Goal: Use online tool/utility: Utilize a website feature to perform a specific function

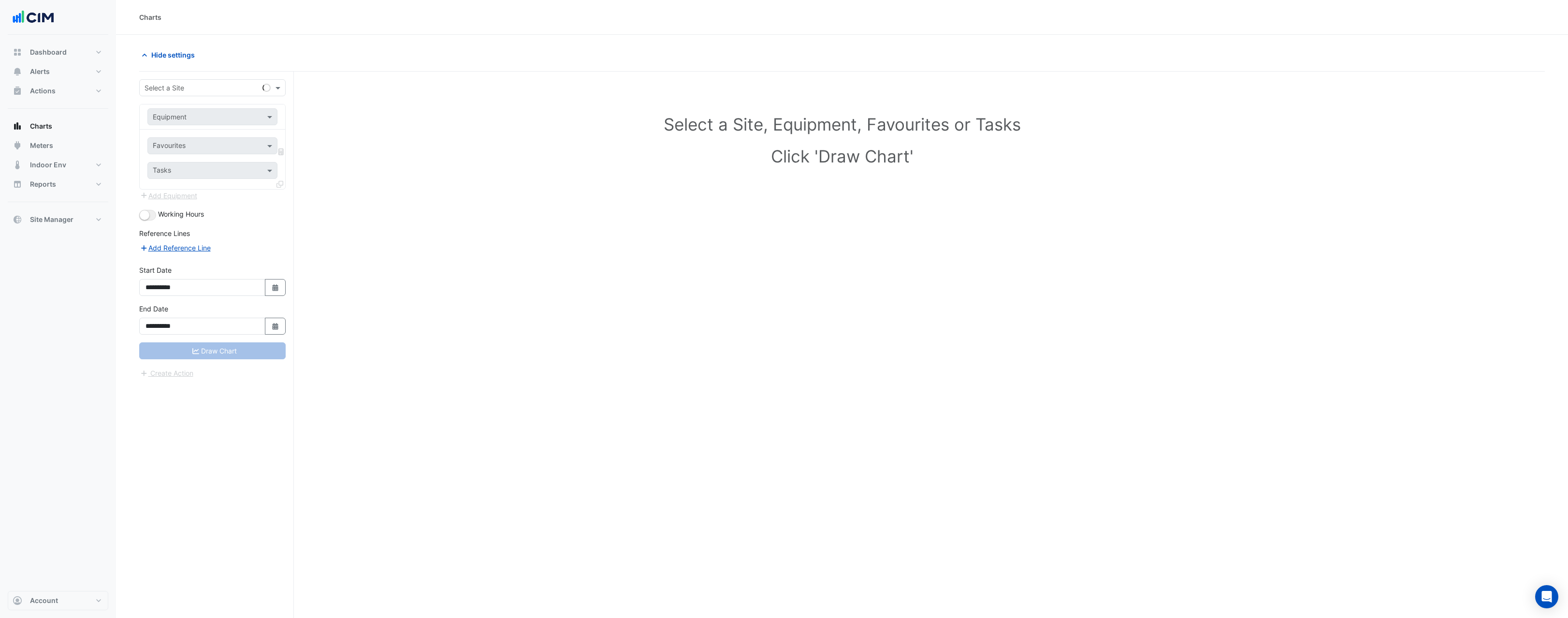
click at [179, 92] on input "text" at bounding box center [202, 88] width 116 height 10
type input "*********"
click at [185, 110] on span "[STREET_ADDRESS]" at bounding box center [179, 108] width 64 height 8
click at [191, 117] on input "text" at bounding box center [203, 117] width 100 height 10
click at [335, 108] on div "Select a Site, Equipment, Favourites or Tasks Click 'Draw Chart'" at bounding box center [842, 142] width 1394 height 118
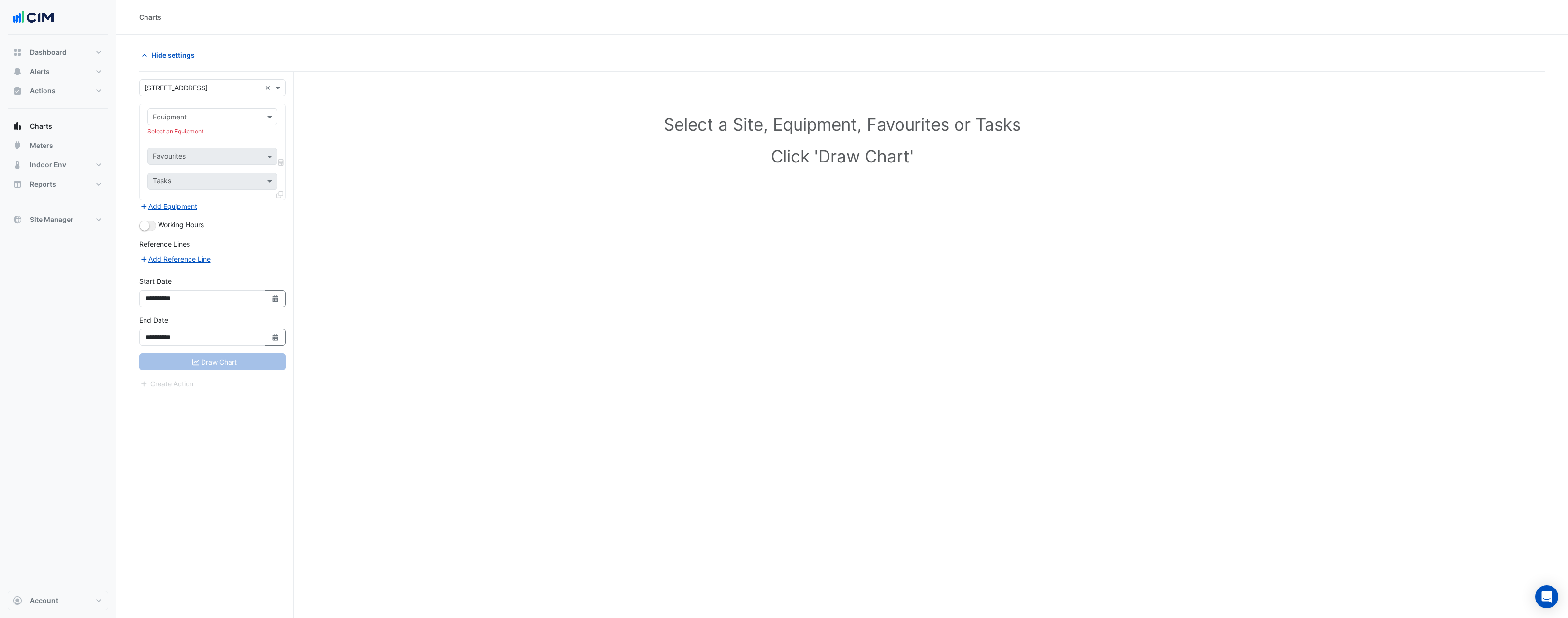
click at [209, 121] on input "text" at bounding box center [203, 117] width 100 height 10
click at [404, 105] on div "Select a Site, Equipment, Favourites or Tasks Click 'Draw Chart'" at bounding box center [842, 142] width 1394 height 118
click at [53, 52] on span "Dashboard" at bounding box center [48, 52] width 37 height 10
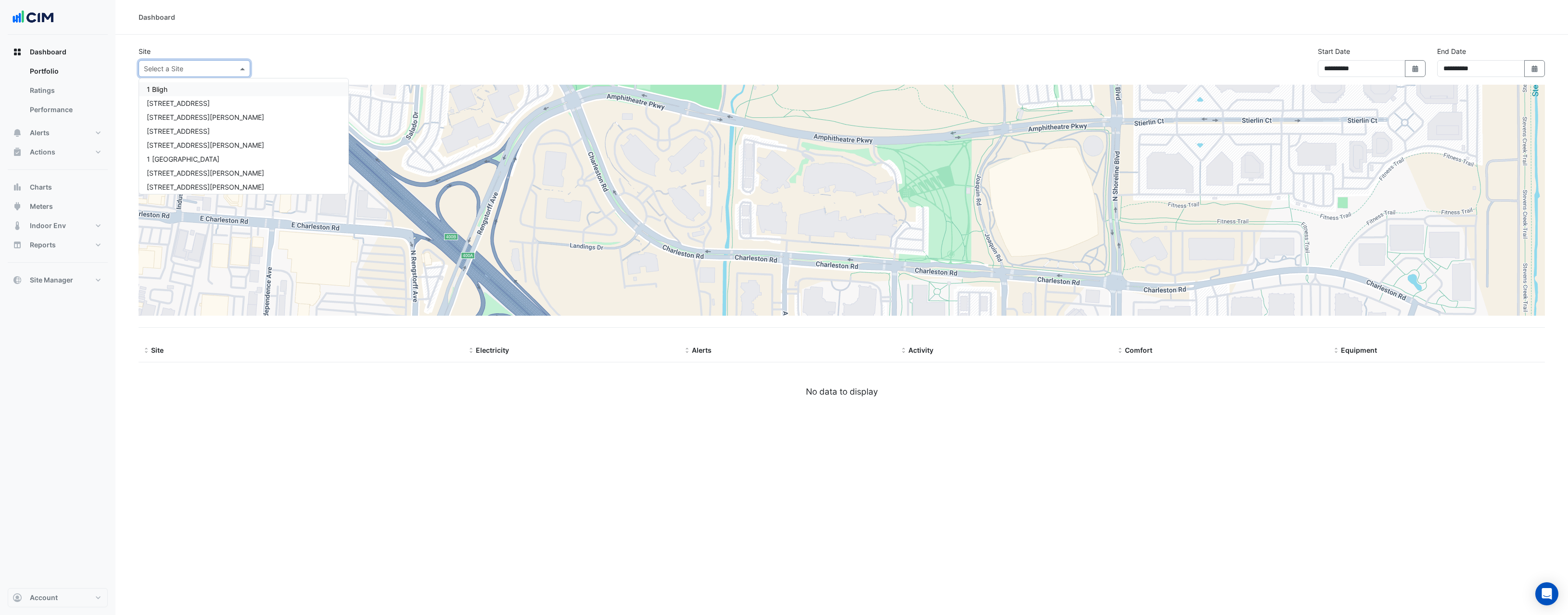
click at [187, 68] on input "text" at bounding box center [184, 69] width 82 height 10
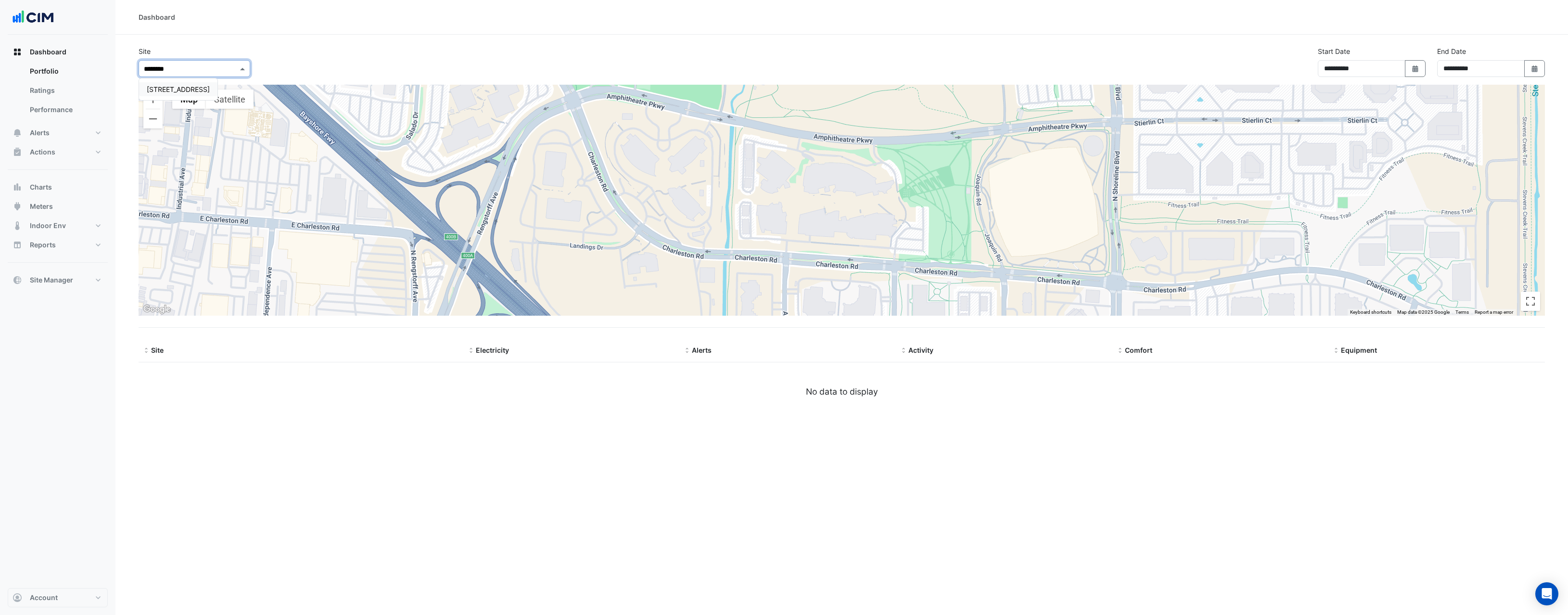
type input "*********"
click at [184, 83] on div "[STREET_ADDRESS]" at bounding box center [178, 89] width 79 height 14
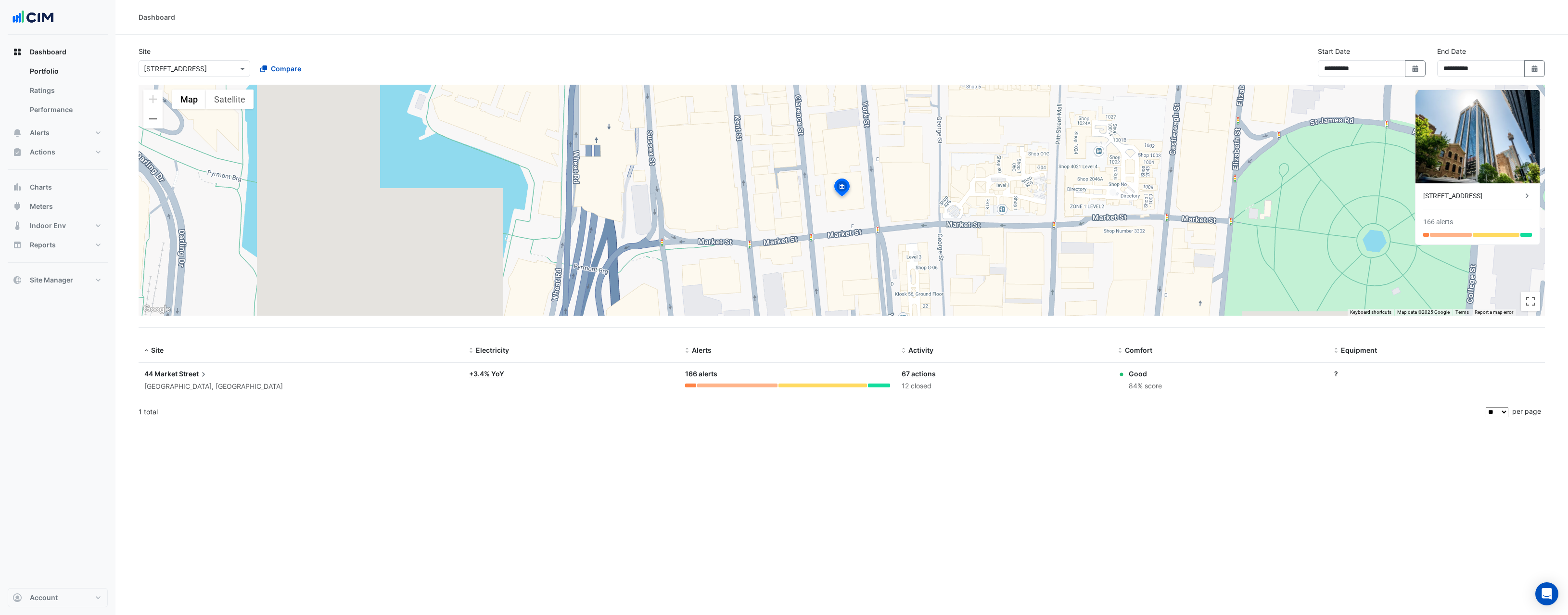
click at [167, 376] on span "44 Market" at bounding box center [161, 373] width 33 height 8
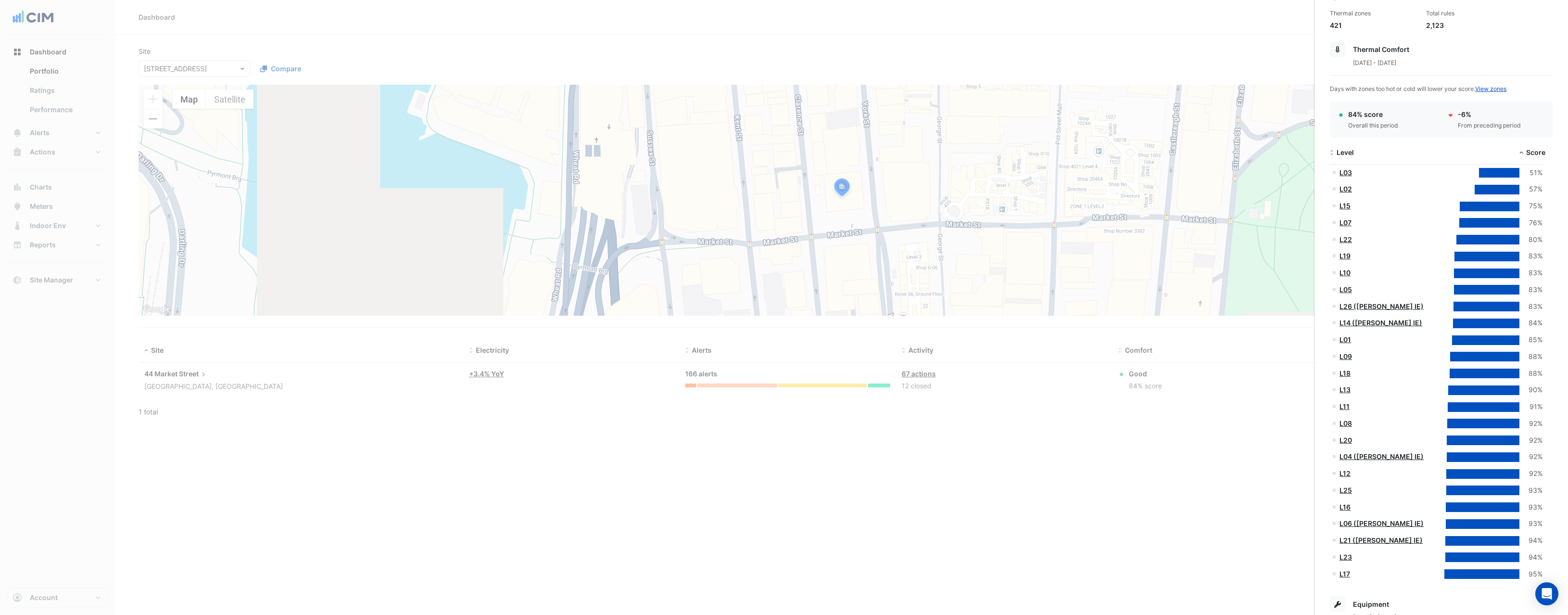
scroll to position [181, 0]
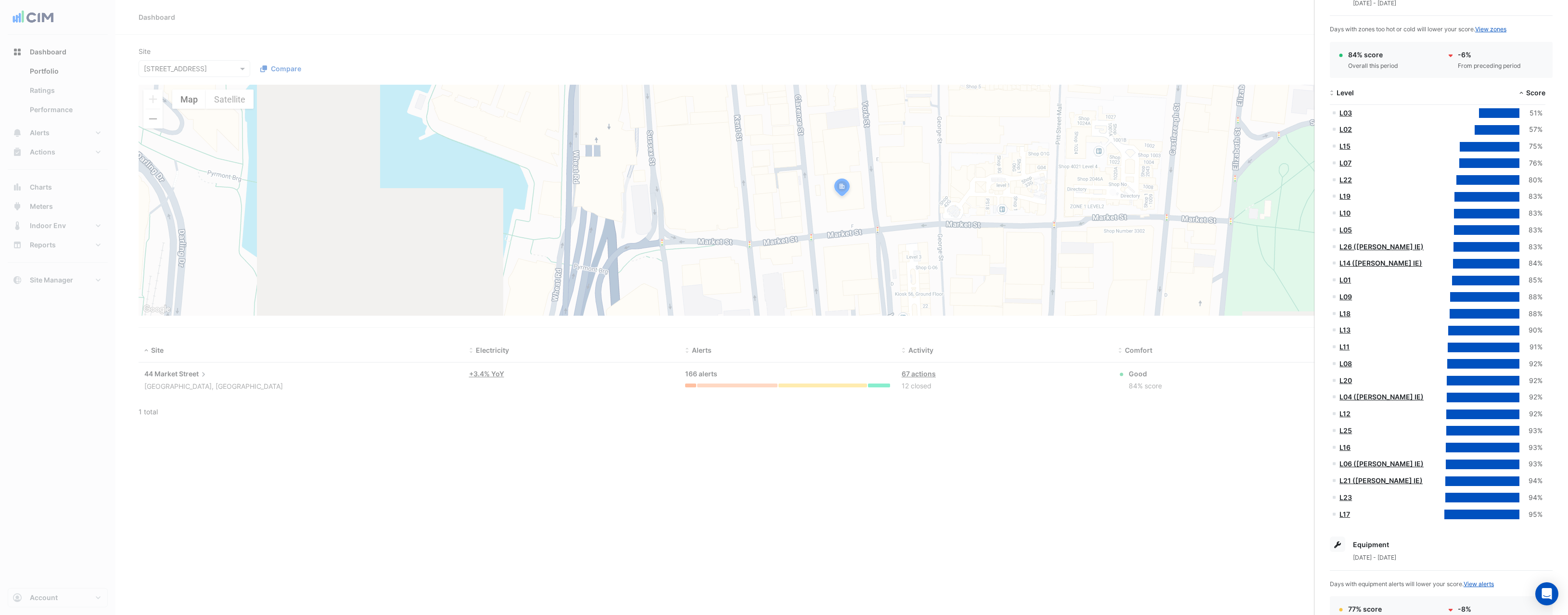
click at [1374, 545] on span "Equipment" at bounding box center [1371, 544] width 36 height 8
click at [1349, 93] on span "Level" at bounding box center [1345, 92] width 17 height 8
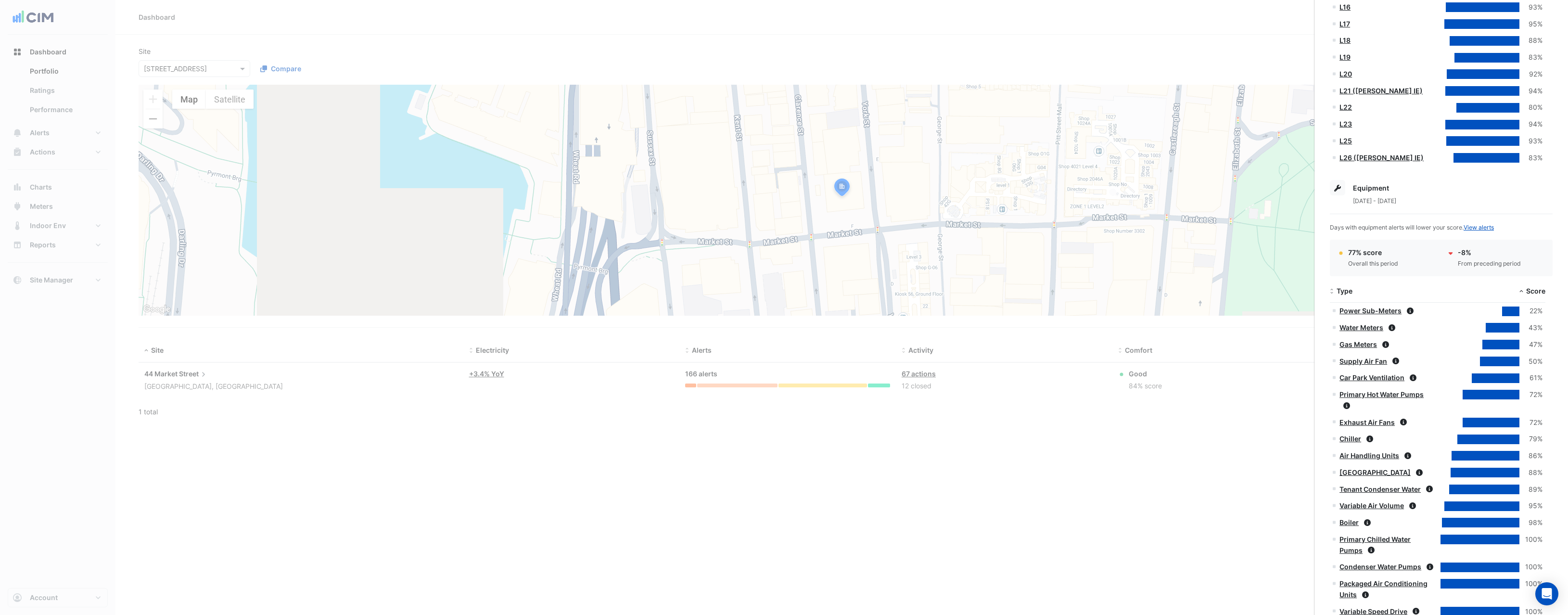
scroll to position [557, 0]
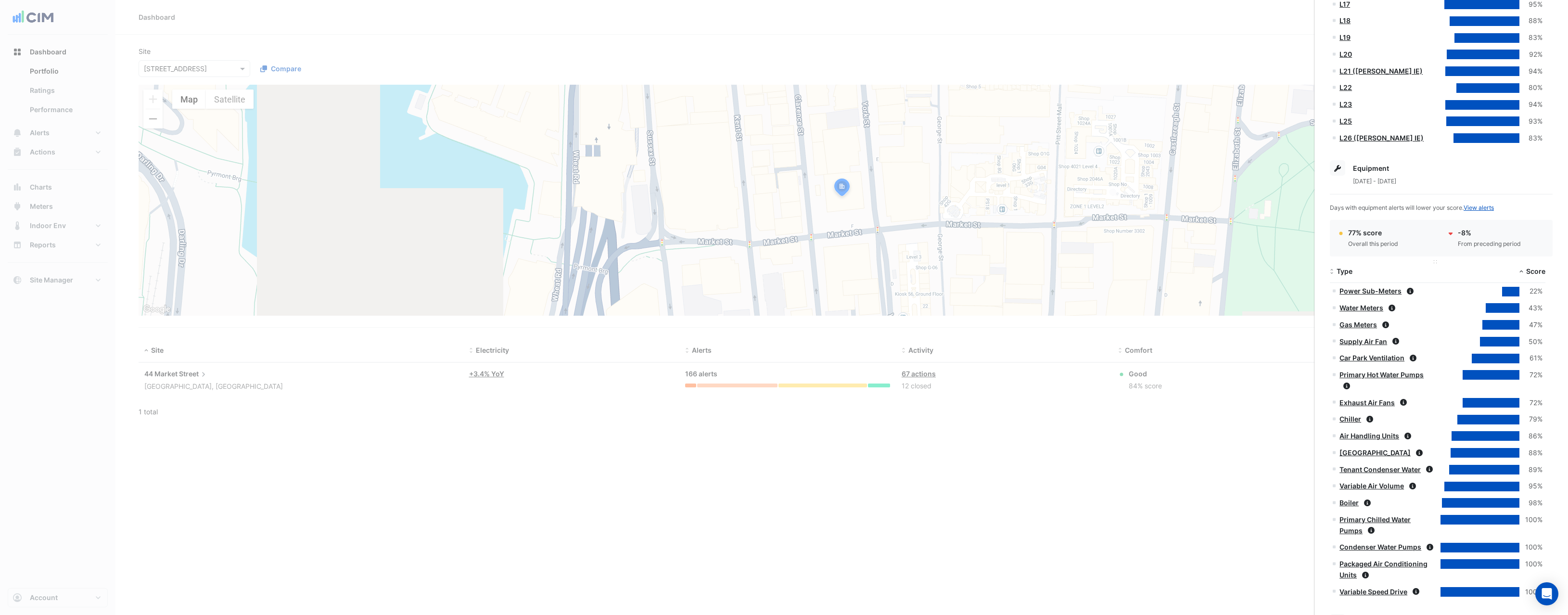
click at [1351, 275] on span "Type" at bounding box center [1345, 271] width 16 height 8
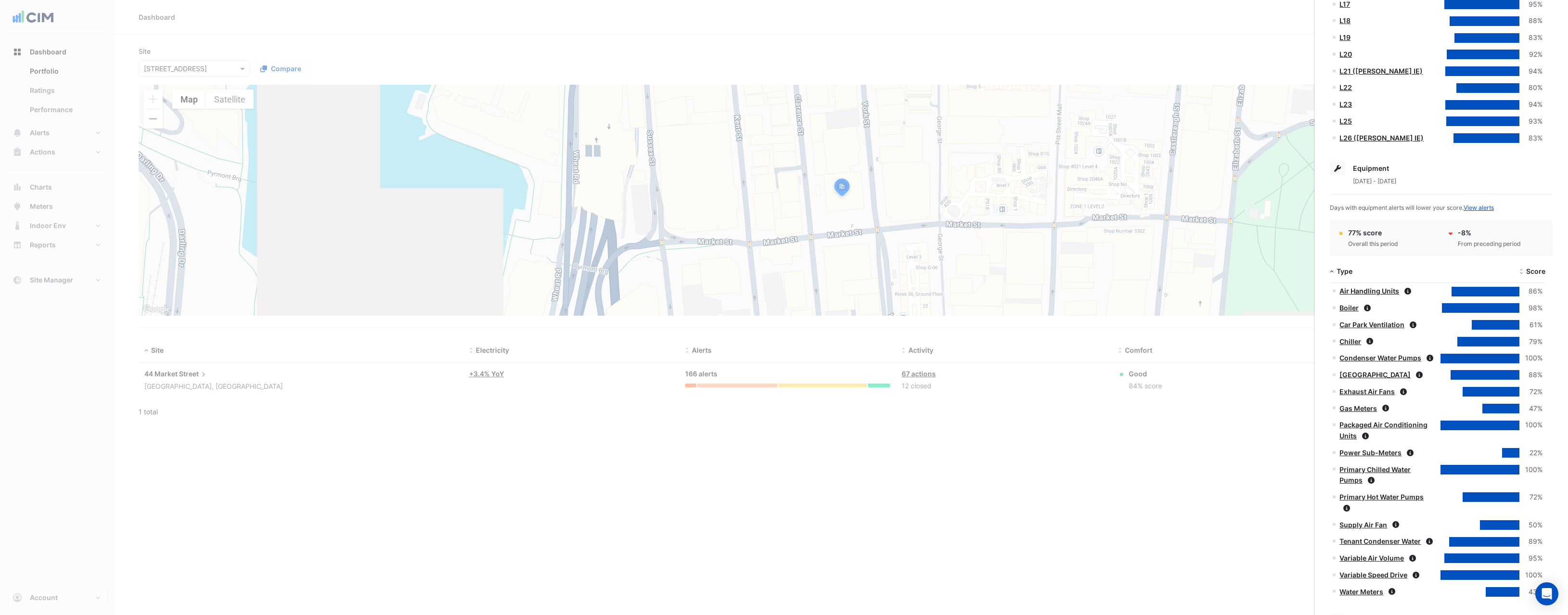
click at [1363, 293] on link "Air Handling Units" at bounding box center [1370, 290] width 60 height 8
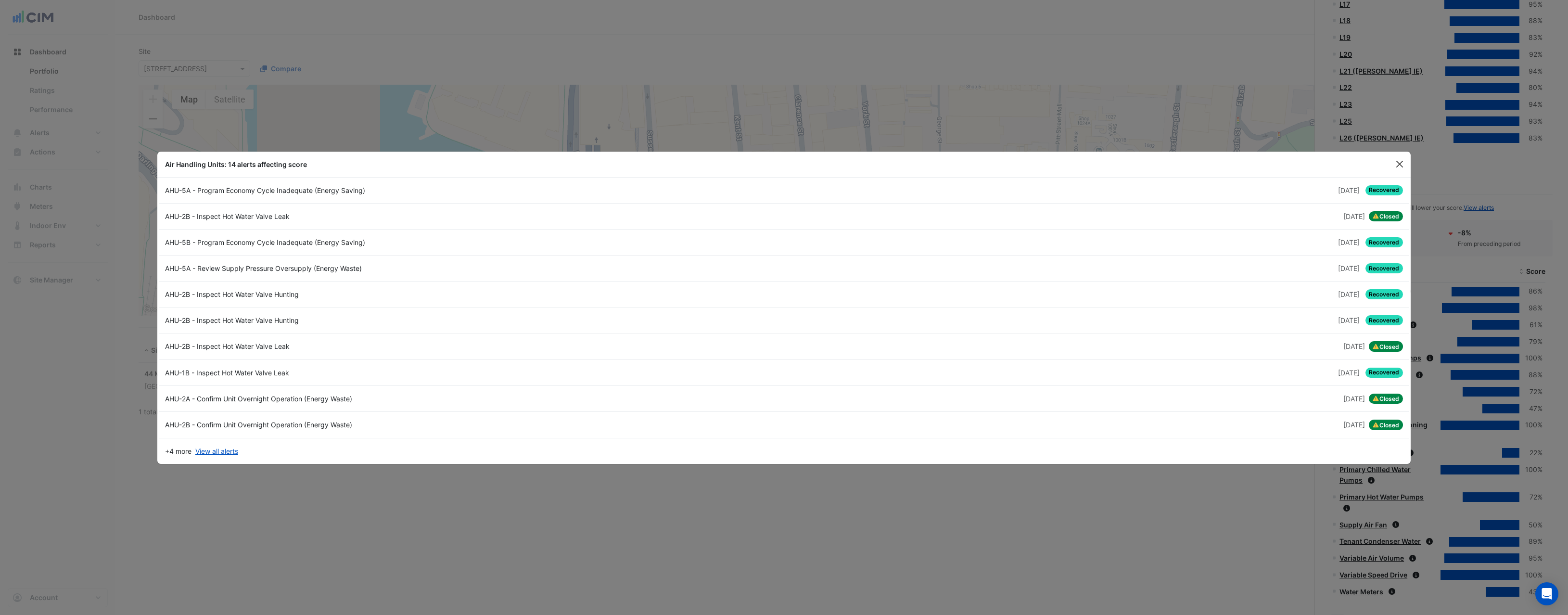
click at [1399, 167] on button "Close" at bounding box center [1399, 164] width 15 height 15
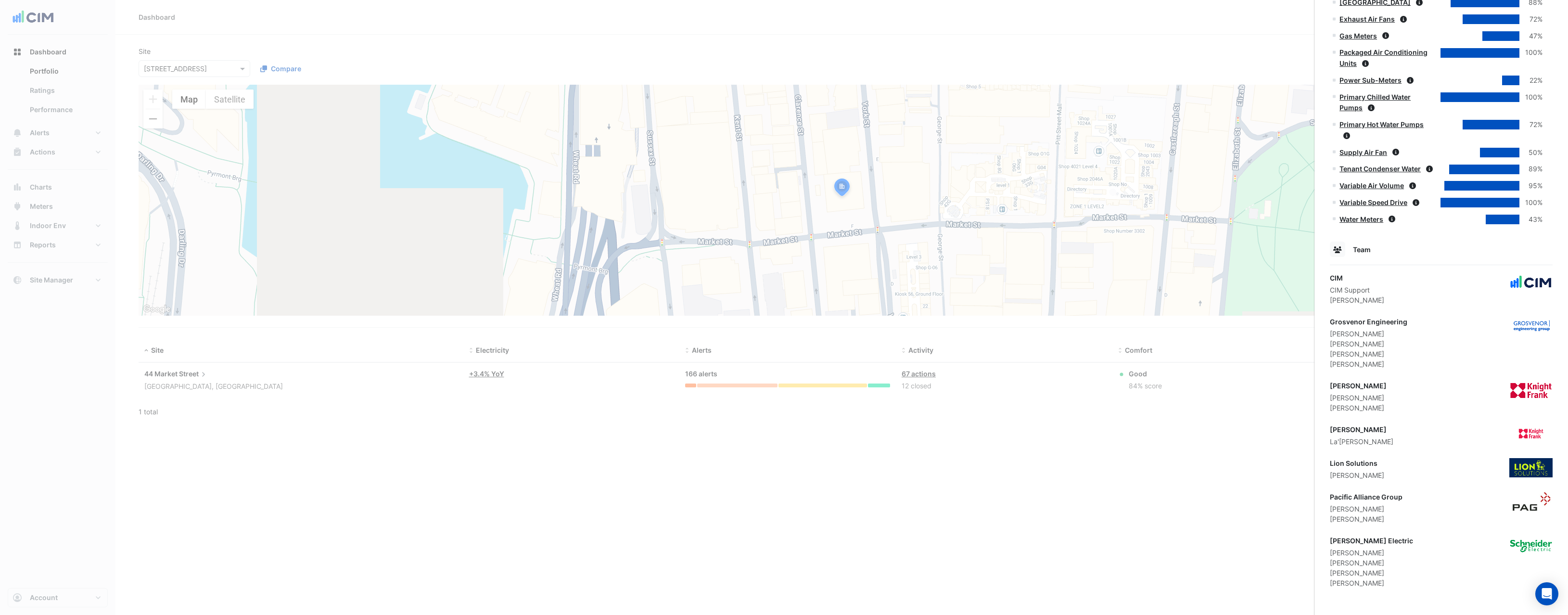
scroll to position [503, 0]
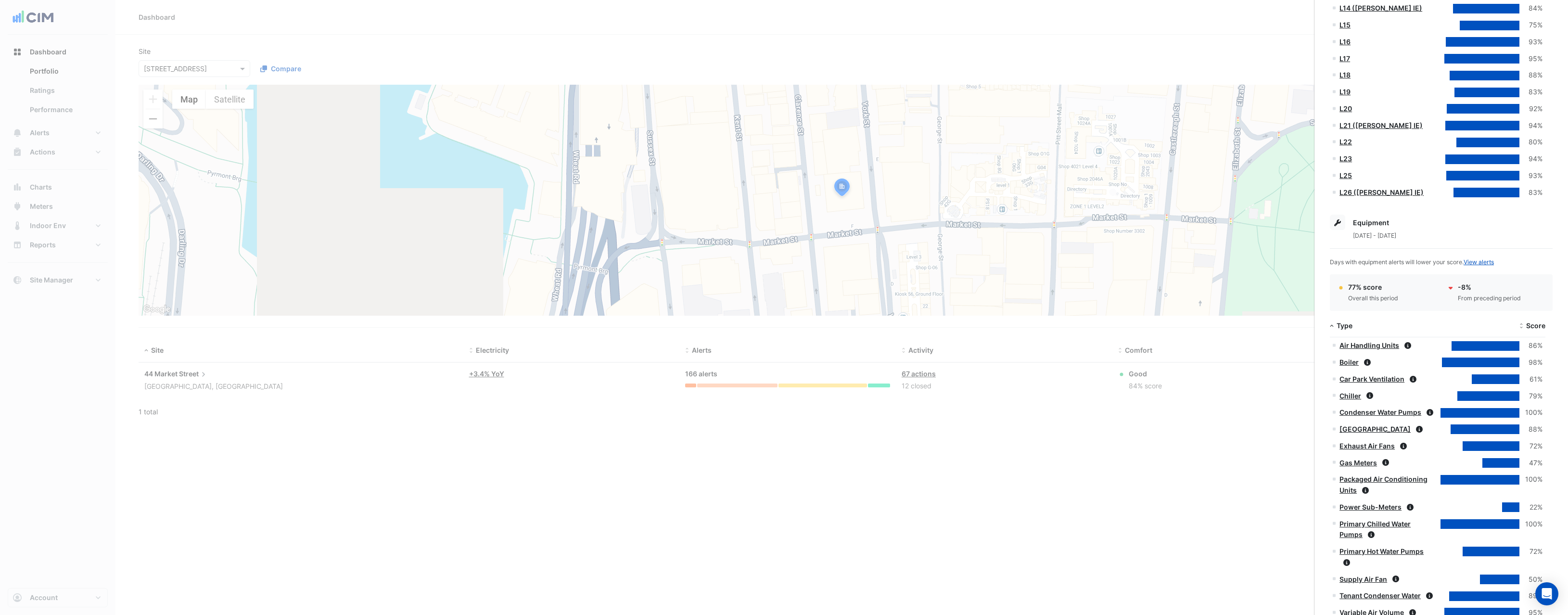
click at [1356, 348] on link "Air Handling Units" at bounding box center [1370, 345] width 60 height 8
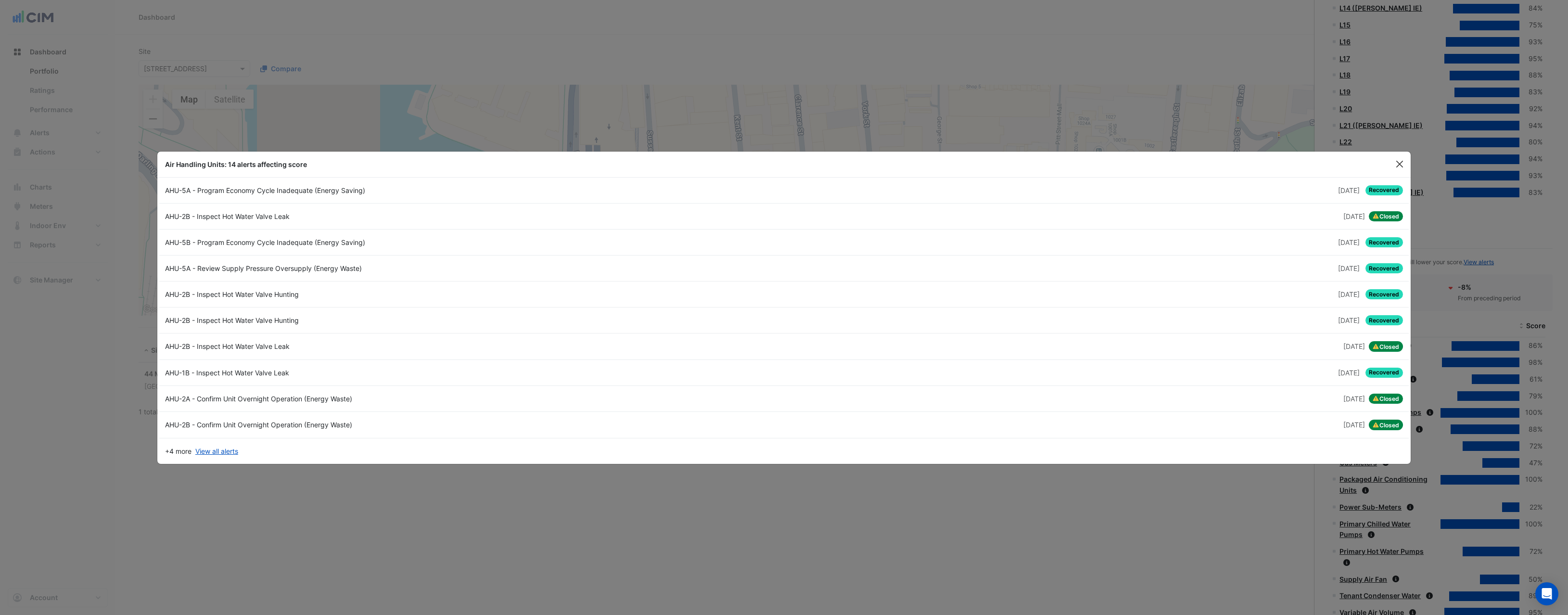
click at [1402, 166] on button "Close" at bounding box center [1399, 164] width 15 height 15
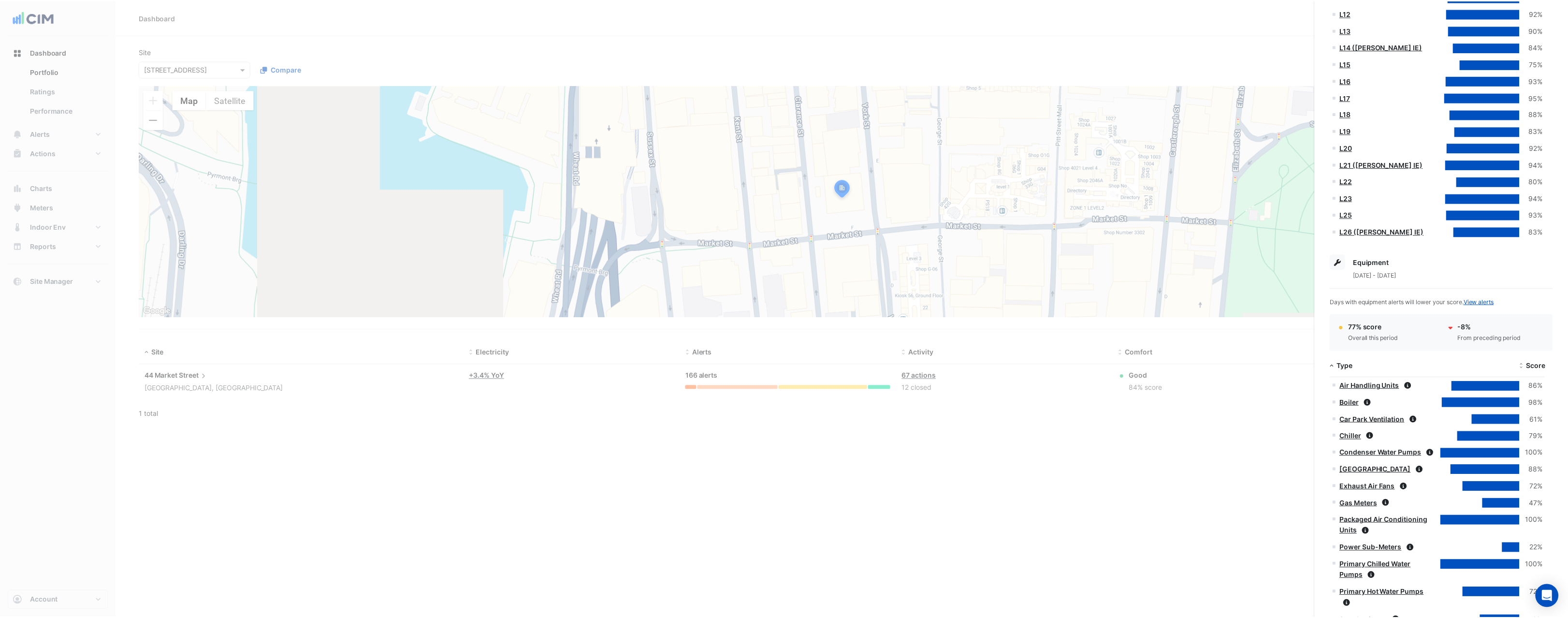
scroll to position [483, 0]
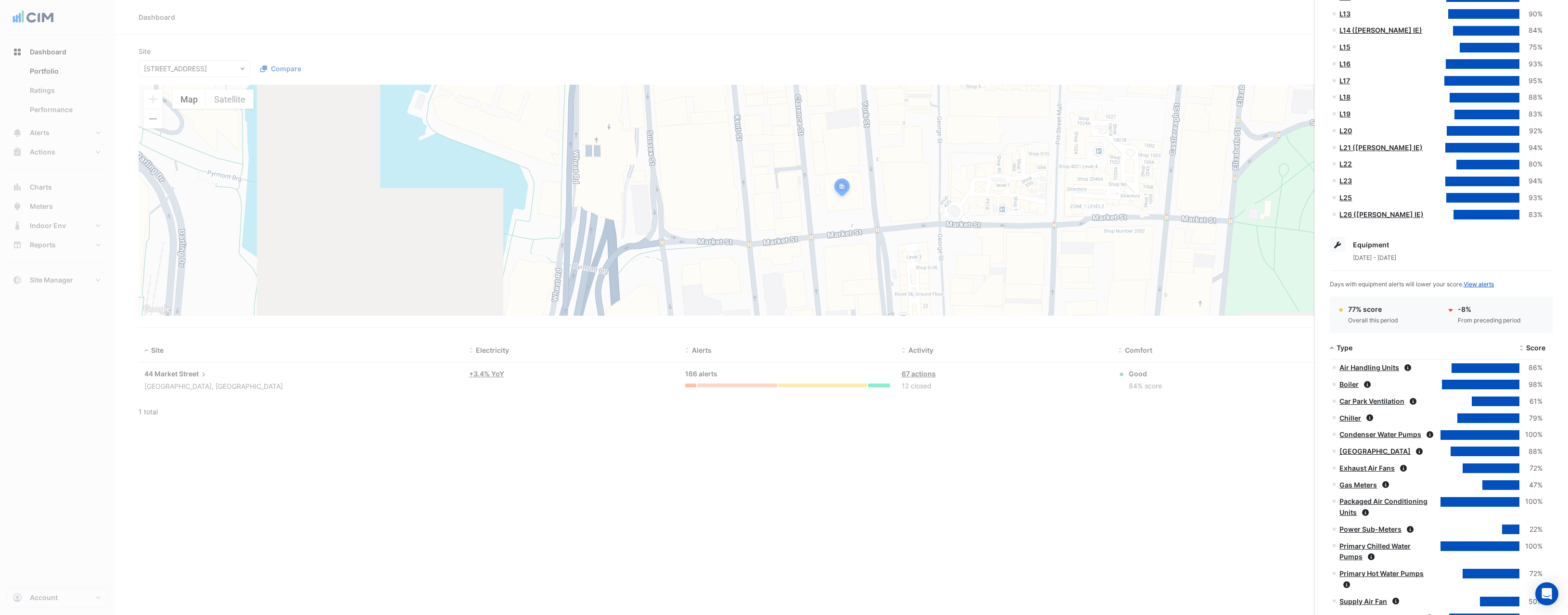
click at [1497, 370] on div at bounding box center [1485, 368] width 68 height 10
click at [1547, 368] on div "[STREET_ADDRESS] Monitoring Total sensors 5,784 Total equipment 755 Thermal zon…" at bounding box center [1441, 309] width 254 height 1511
click at [1335, 368] on icon at bounding box center [1334, 368] width 3 height 3
click at [31, 351] on ngb-offcanvas-backdrop at bounding box center [784, 308] width 1568 height 615
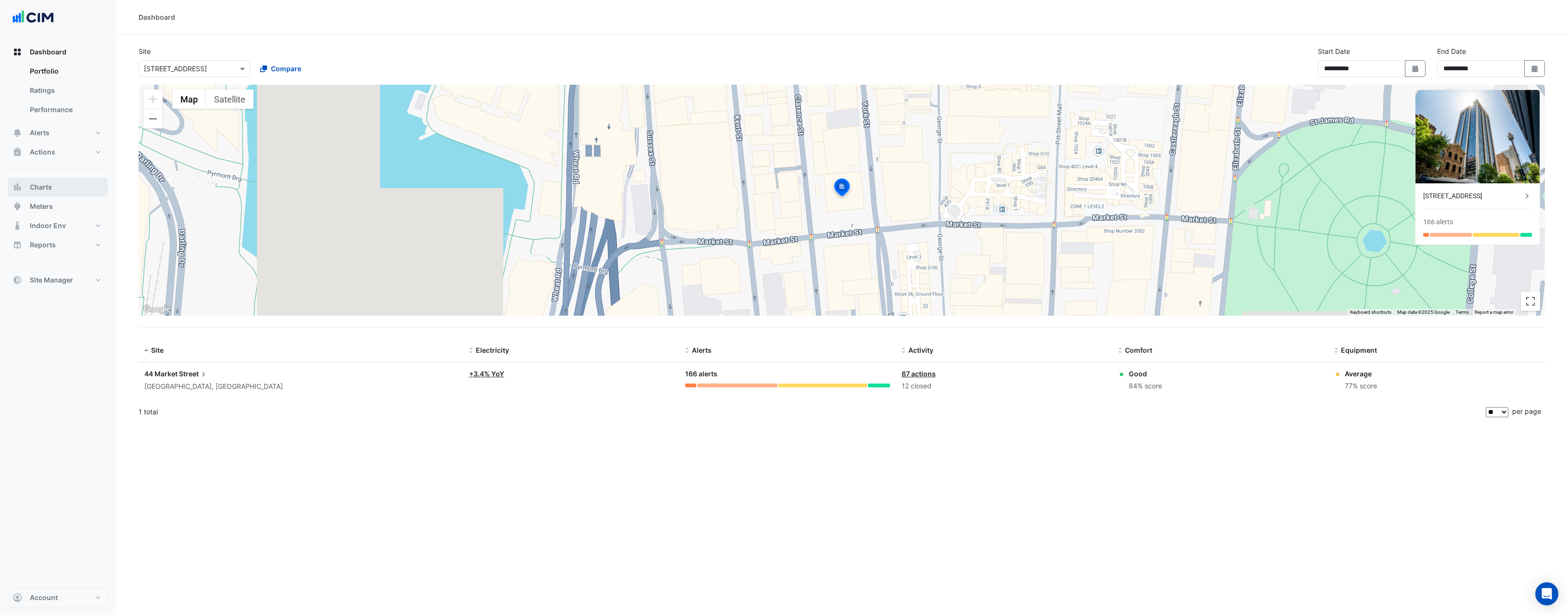
click at [41, 194] on button "Charts" at bounding box center [58, 188] width 100 height 19
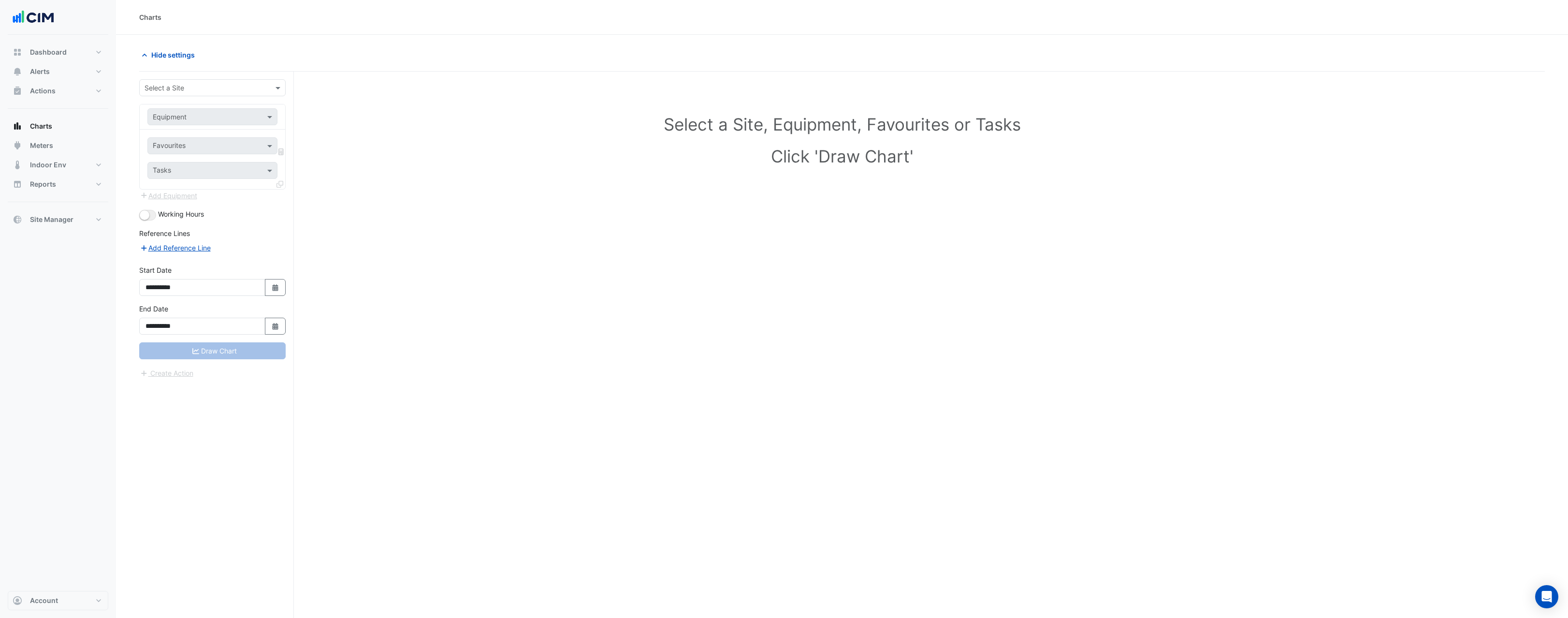
click at [225, 93] on div "Select a Site" at bounding box center [212, 88] width 146 height 17
type input "*********"
click at [198, 109] on span "[STREET_ADDRESS]" at bounding box center [179, 108] width 64 height 8
click at [205, 118] on input "text" at bounding box center [203, 117] width 100 height 10
click at [193, 137] on div "AHU-1A" at bounding box center [245, 137] width 195 height 14
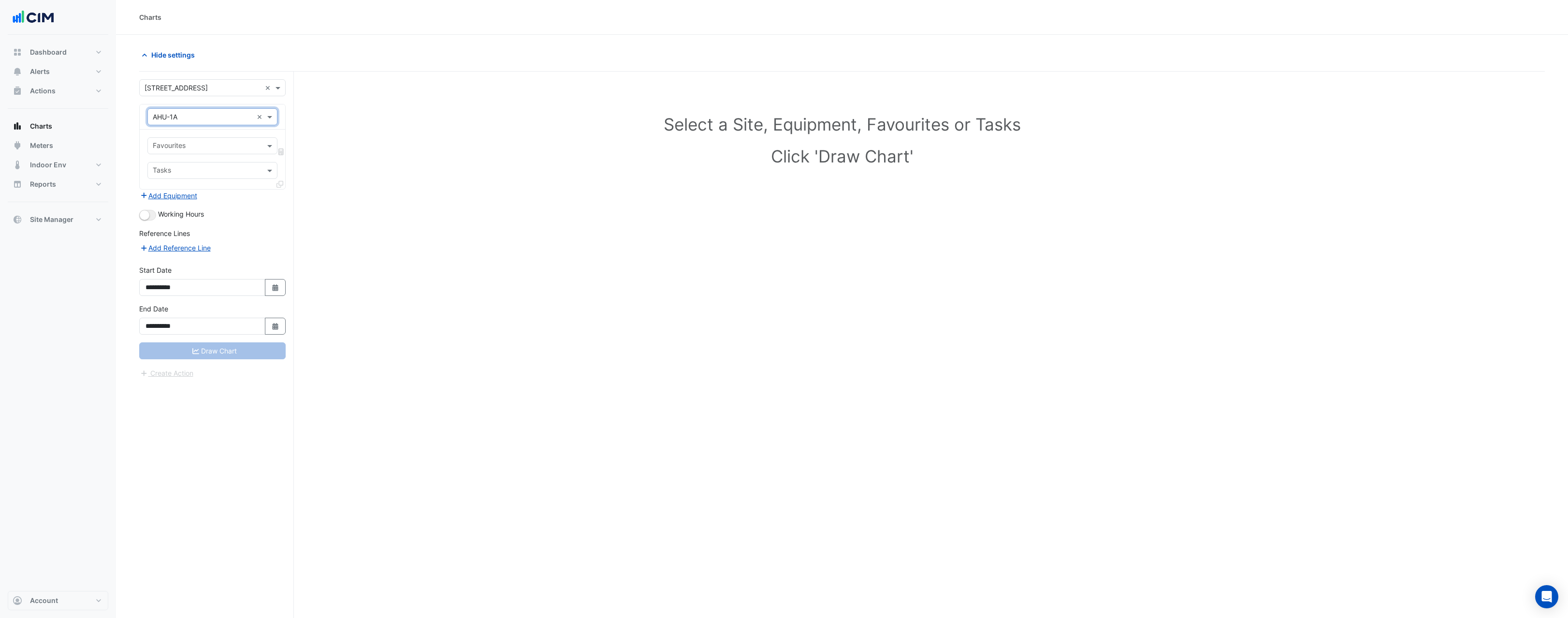
click at [245, 149] on input "text" at bounding box center [207, 147] width 108 height 10
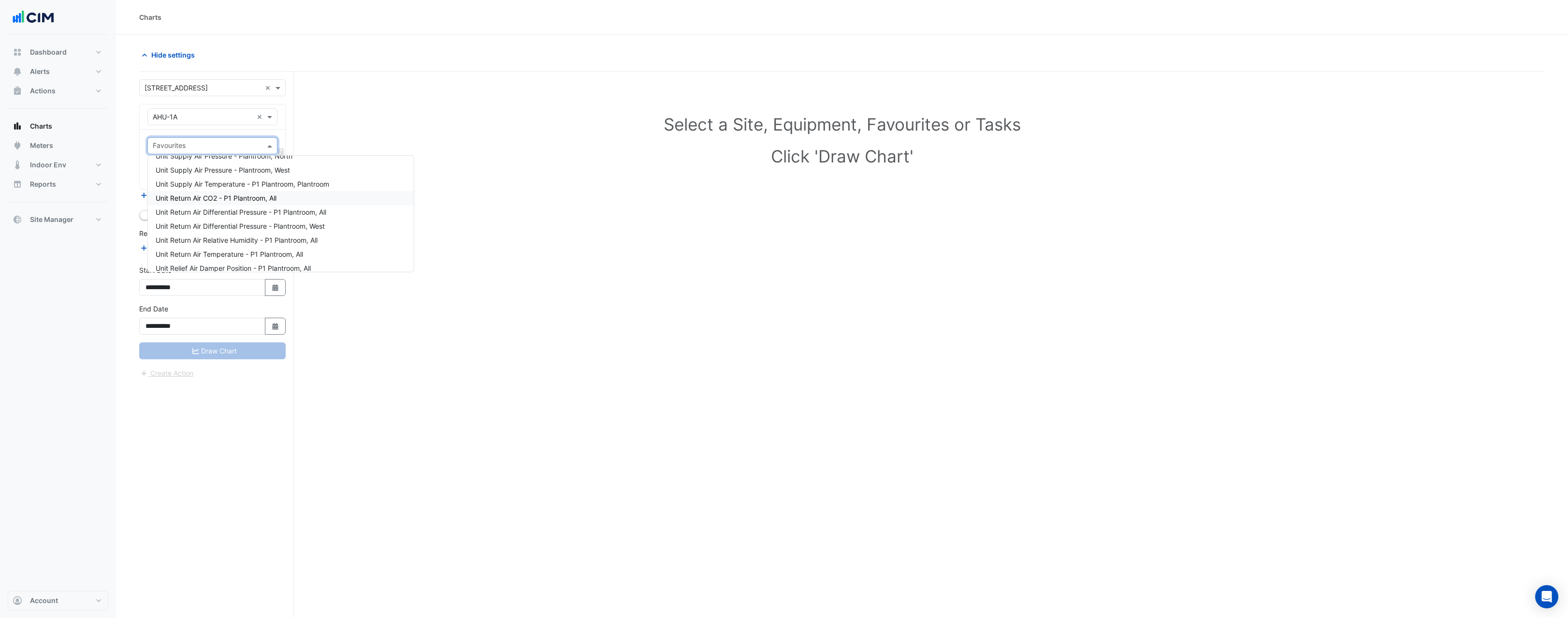
scroll to position [248, 0]
click at [229, 188] on span "Unit Supply Air Temperature - P1 Plantroom, Plantroom" at bounding box center [243, 185] width 174 height 8
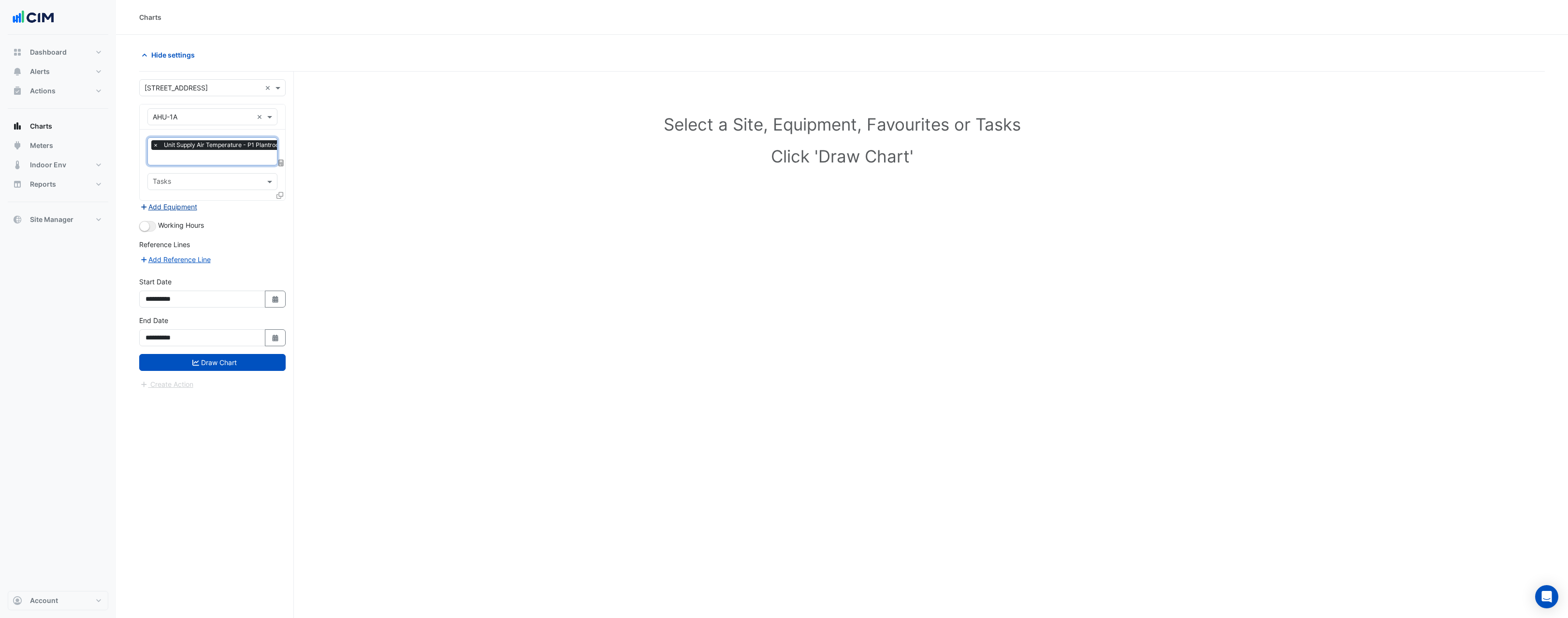
click at [173, 208] on button "Add Equipment" at bounding box center [169, 207] width 59 height 11
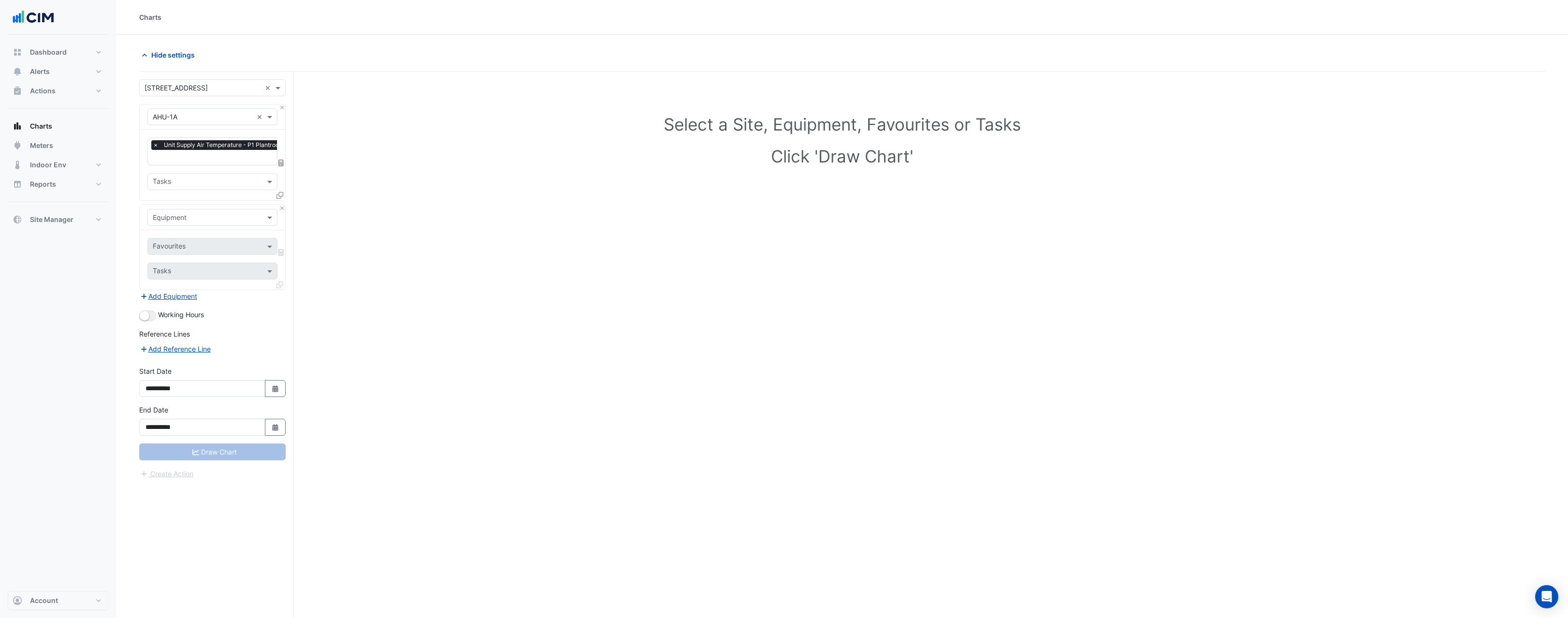
click at [177, 216] on input "text" at bounding box center [203, 218] width 100 height 10
type input "*******"
click at [179, 238] on span "Weather" at bounding box center [169, 237] width 26 height 8
click at [160, 315] on span "Working Hours" at bounding box center [180, 314] width 46 height 8
click at [152, 314] on button "button" at bounding box center [148, 315] width 17 height 10
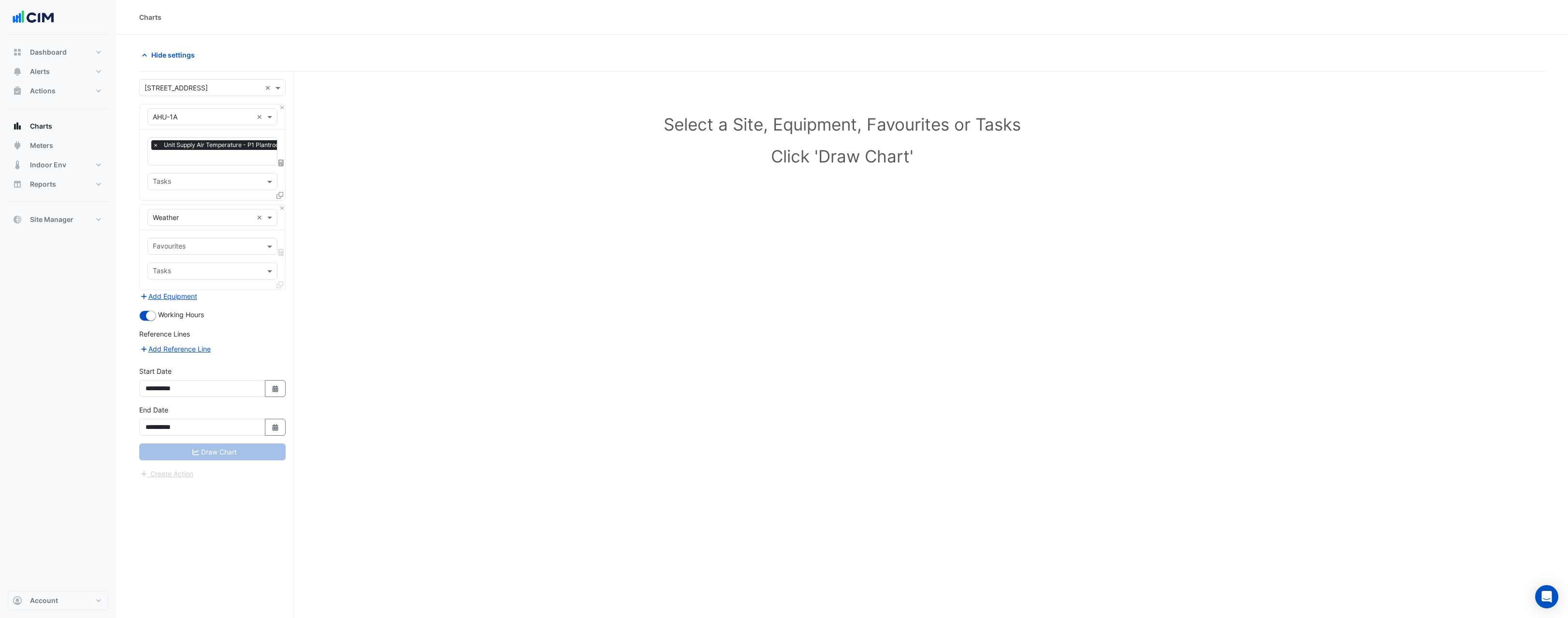
click at [218, 158] on input "text" at bounding box center [237, 158] width 168 height 10
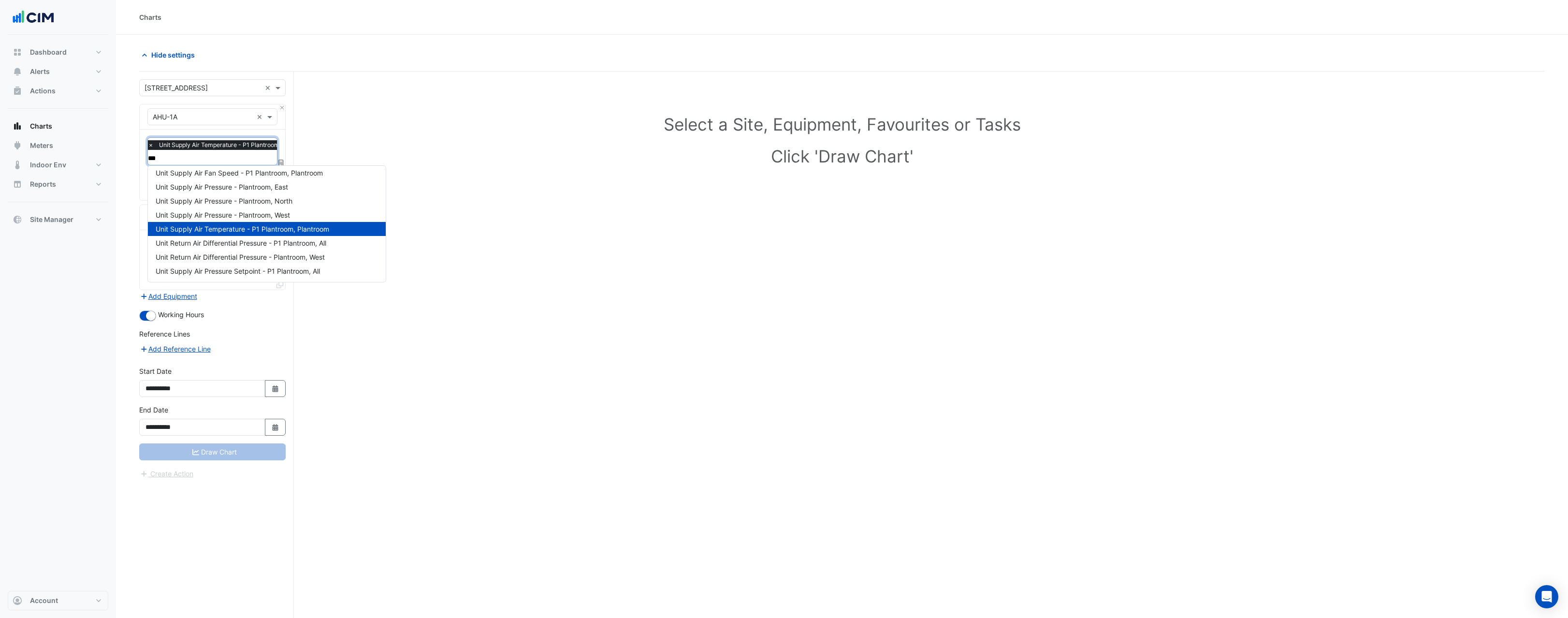
scroll to position [32, 0]
type input "*"
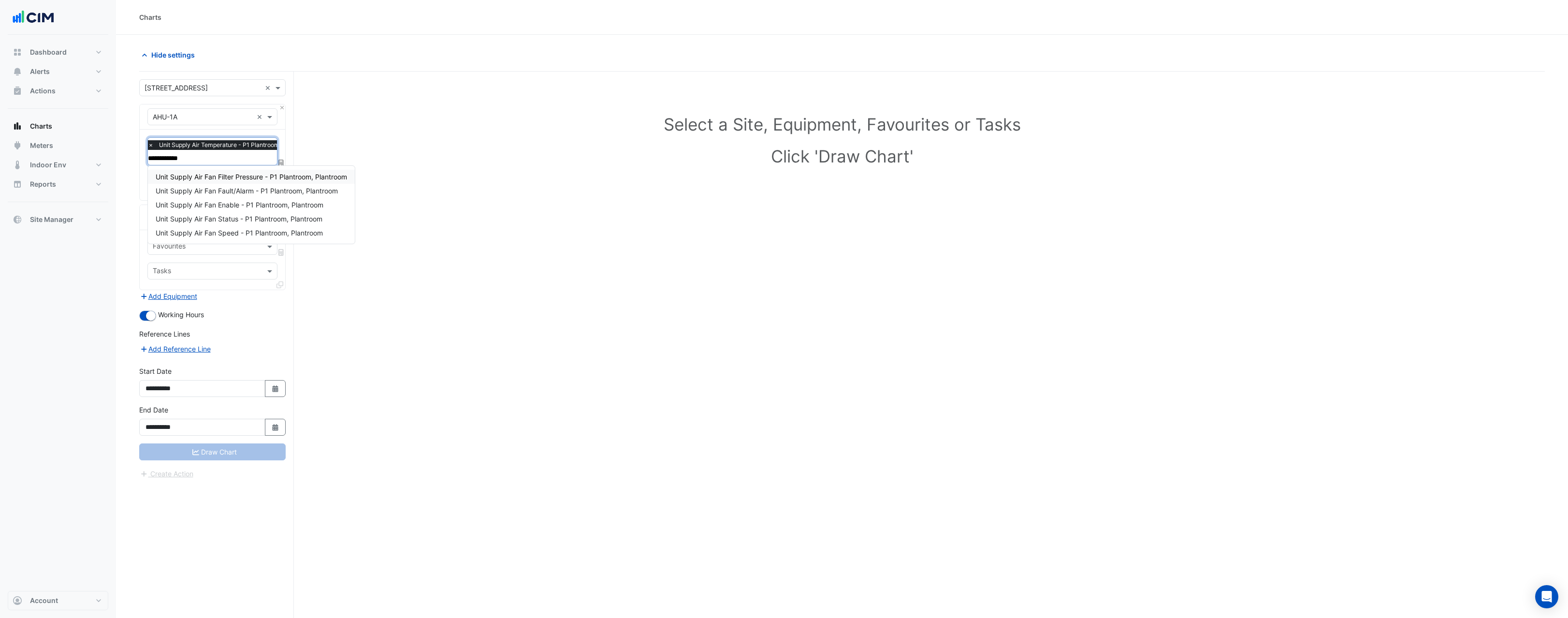
scroll to position [0, 0]
type input "**********"
click at [268, 206] on span "Unit Supply Air Fan Enable - P1 Plantroom, Plantroom" at bounding box center [240, 204] width 168 height 8
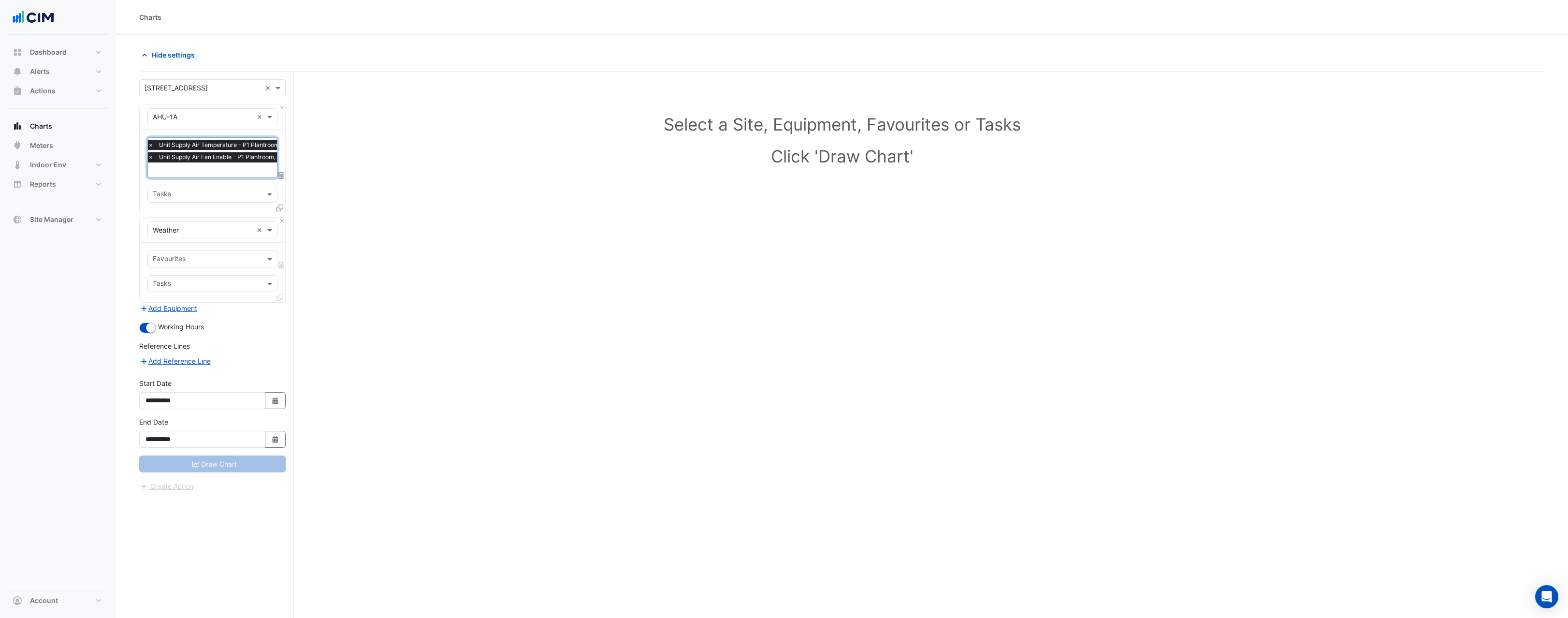
click at [215, 269] on div "Favourites Tasks" at bounding box center [212, 272] width 146 height 59
click at [216, 266] on div "Favourites Tasks" at bounding box center [212, 272] width 146 height 59
click at [218, 258] on input "text" at bounding box center [207, 260] width 108 height 10
click at [205, 302] on div "Temperature ([PERSON_NAME])" at bounding box center [212, 307] width 129 height 14
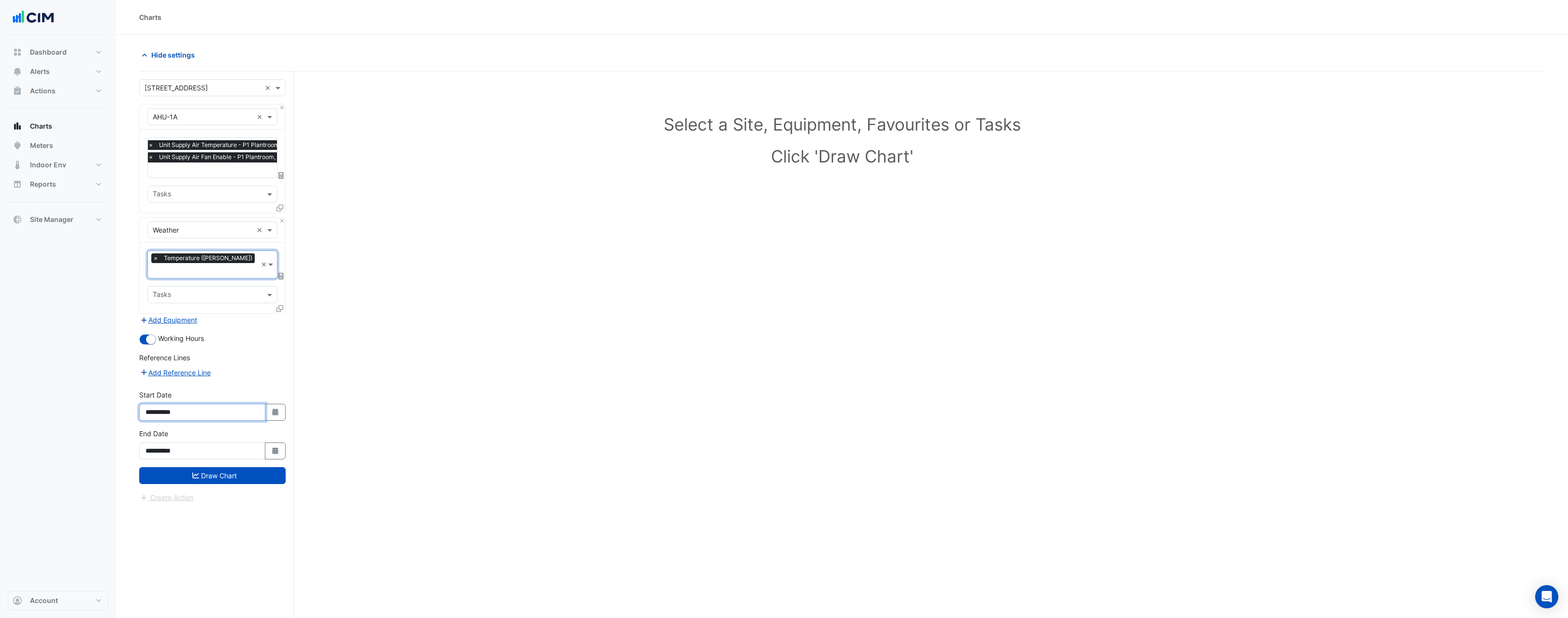
click at [163, 406] on input "**********" at bounding box center [202, 412] width 126 height 17
click at [171, 404] on input "**********" at bounding box center [202, 412] width 126 height 17
click at [177, 404] on input "**********" at bounding box center [202, 412] width 126 height 17
click at [174, 404] on input "**********" at bounding box center [202, 412] width 126 height 17
type input "**********"
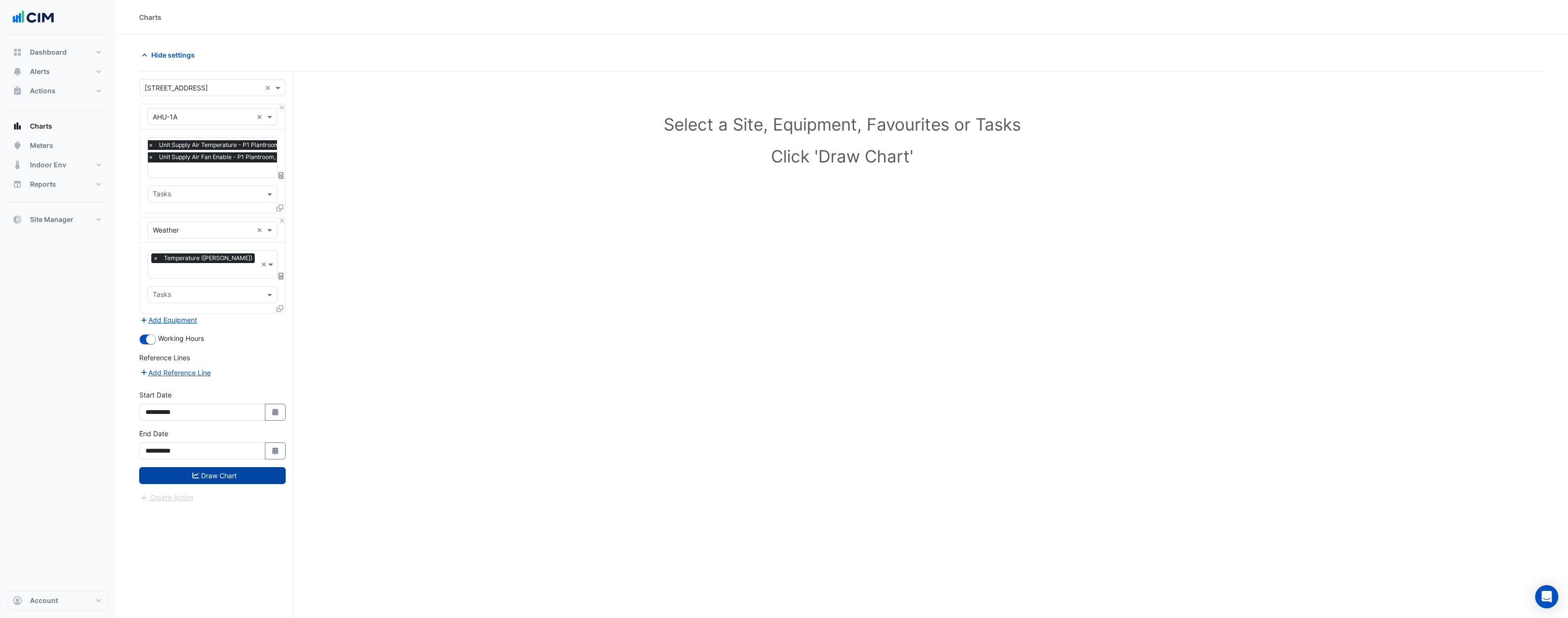
click at [204, 467] on button "Draw Chart" at bounding box center [212, 476] width 146 height 17
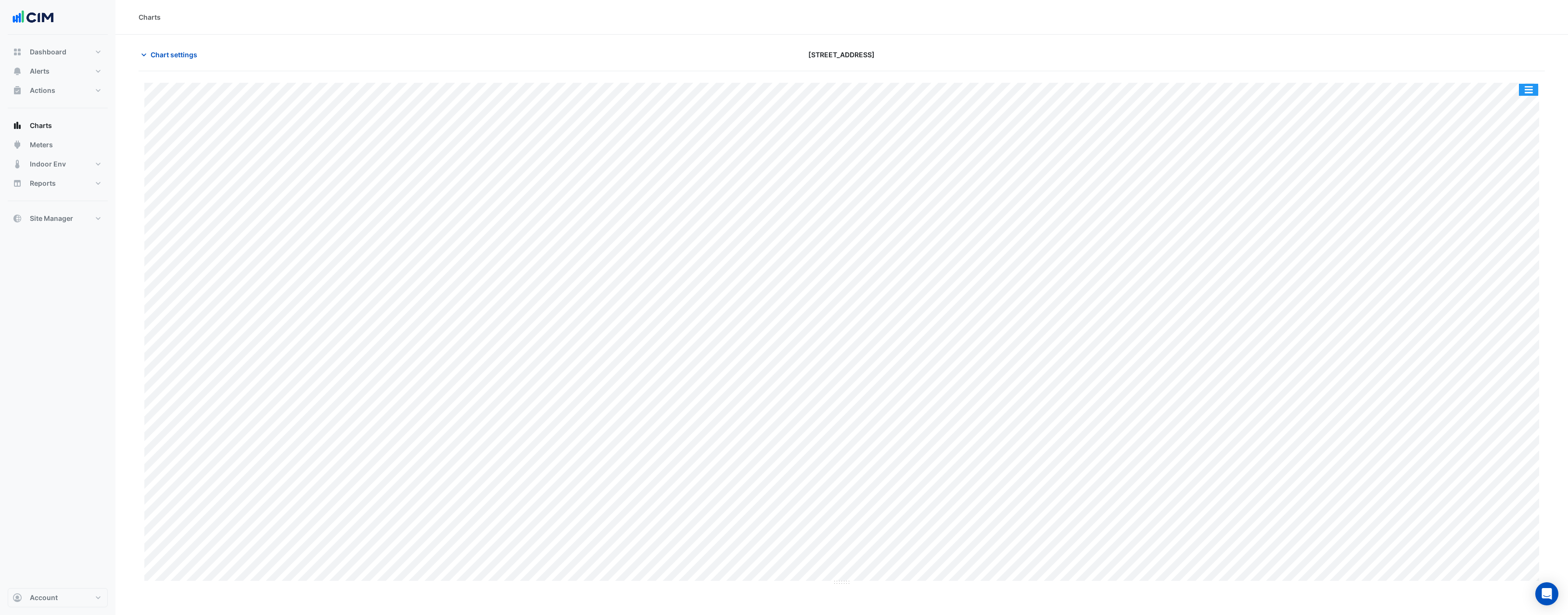
click at [1528, 86] on button "button" at bounding box center [1528, 90] width 19 height 12
click at [1499, 261] on div "Export CSV - Pivot" at bounding box center [1509, 257] width 58 height 23
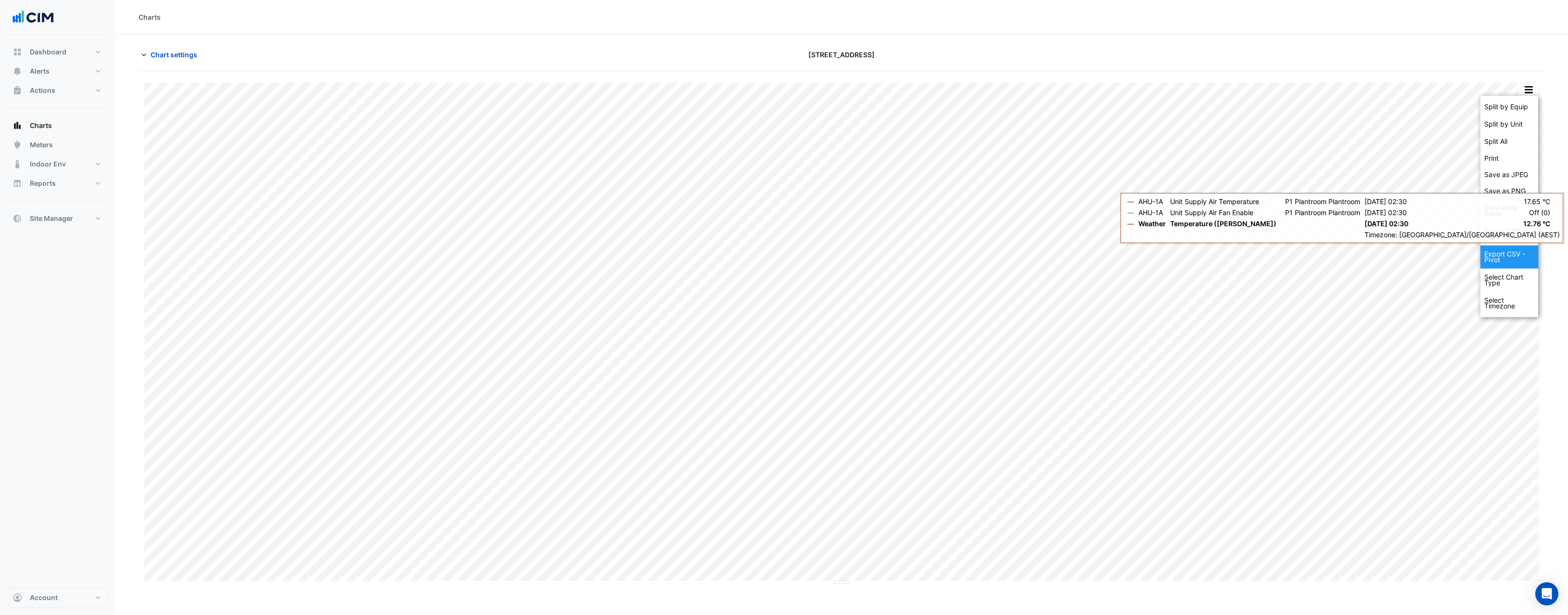
click at [1508, 254] on div "Export CSV - Pivot" at bounding box center [1509, 257] width 58 height 23
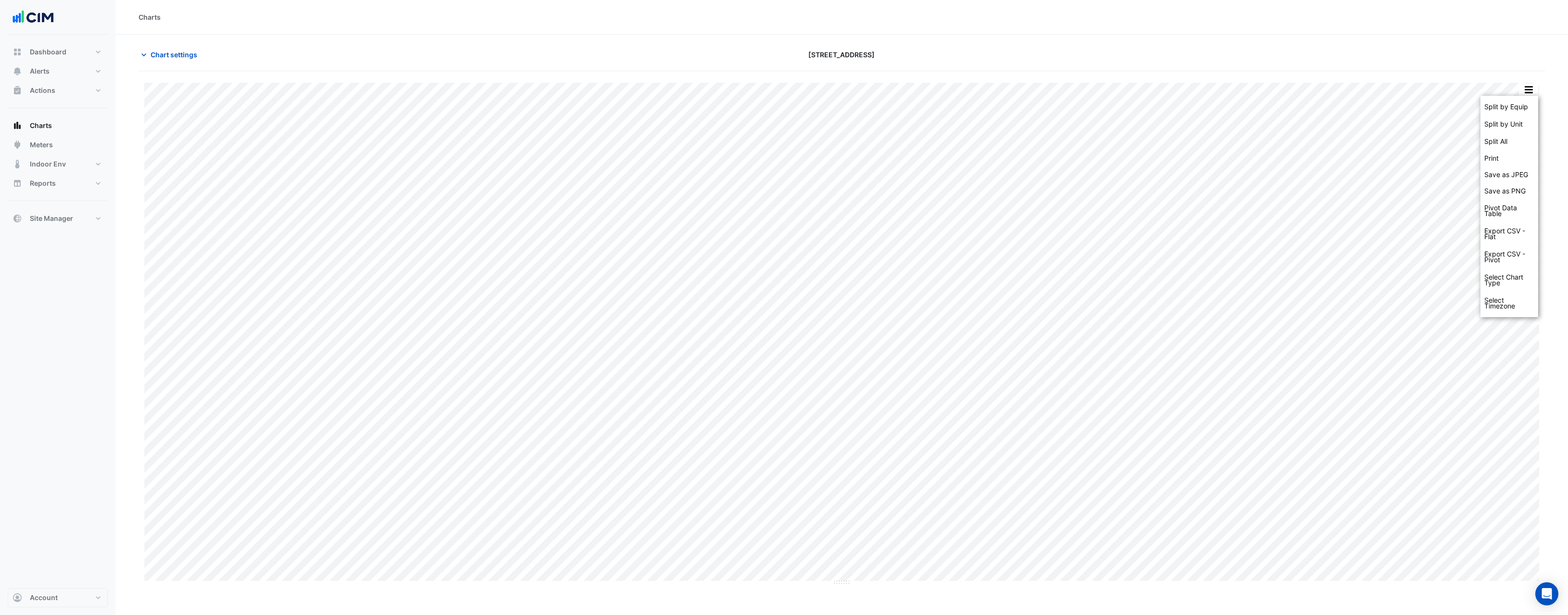
click at [1440, 68] on div "Chart settings [STREET_ADDRESS]" at bounding box center [842, 58] width 1406 height 25
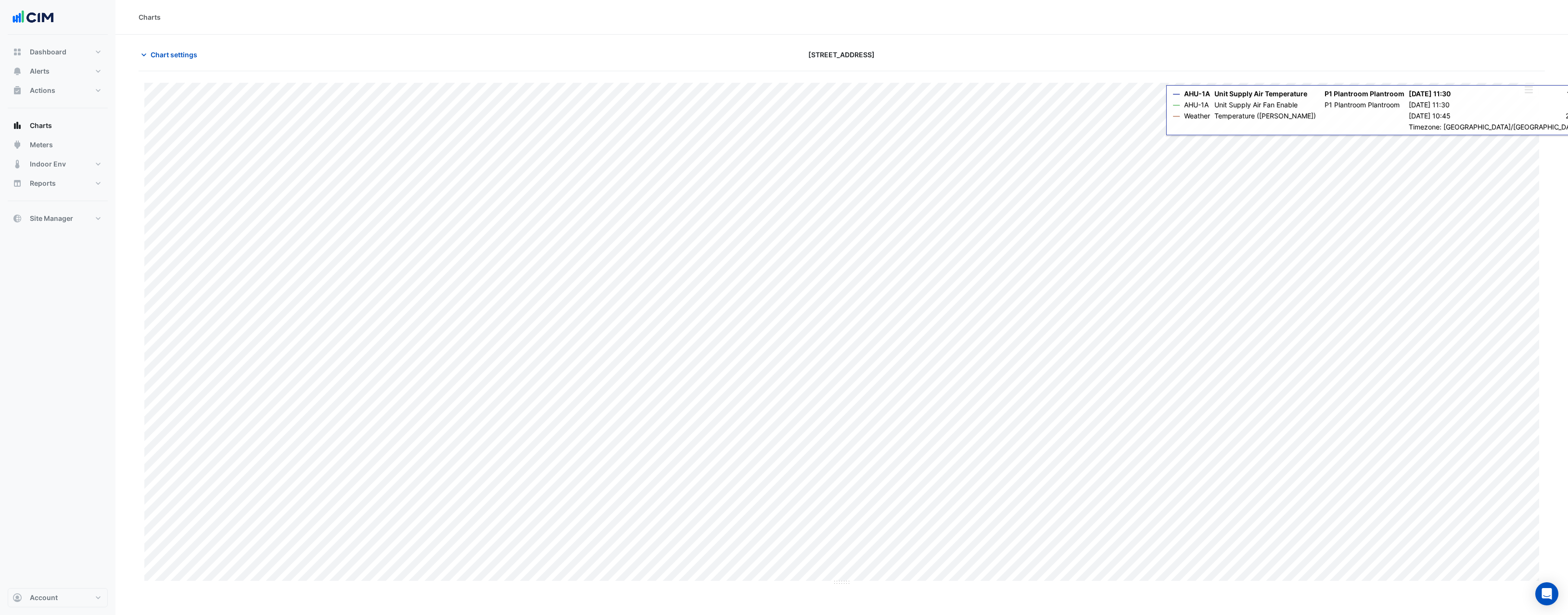
click at [1533, 92] on button "button" at bounding box center [1528, 90] width 19 height 12
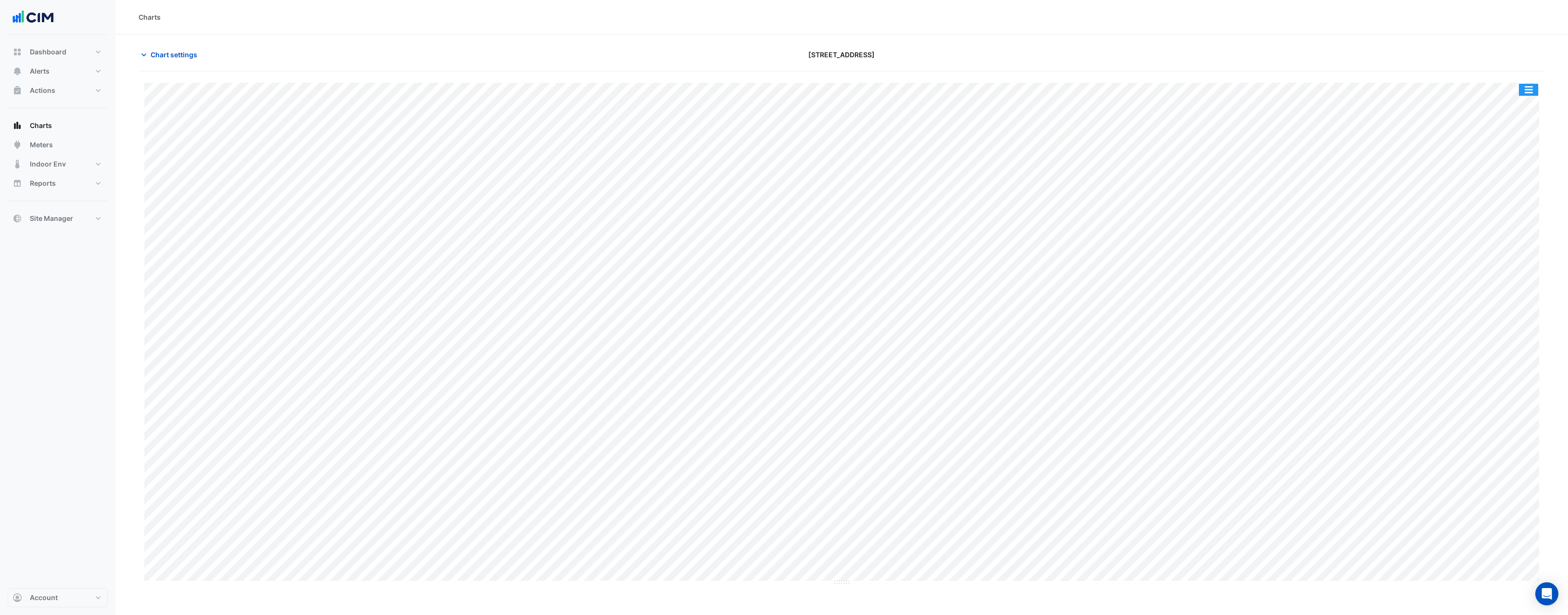
click at [1535, 91] on button "button" at bounding box center [1528, 90] width 19 height 12
click at [1511, 232] on div "Export CSV - Flat" at bounding box center [1509, 234] width 58 height 23
click at [164, 55] on span "Chart settings" at bounding box center [173, 54] width 47 height 10
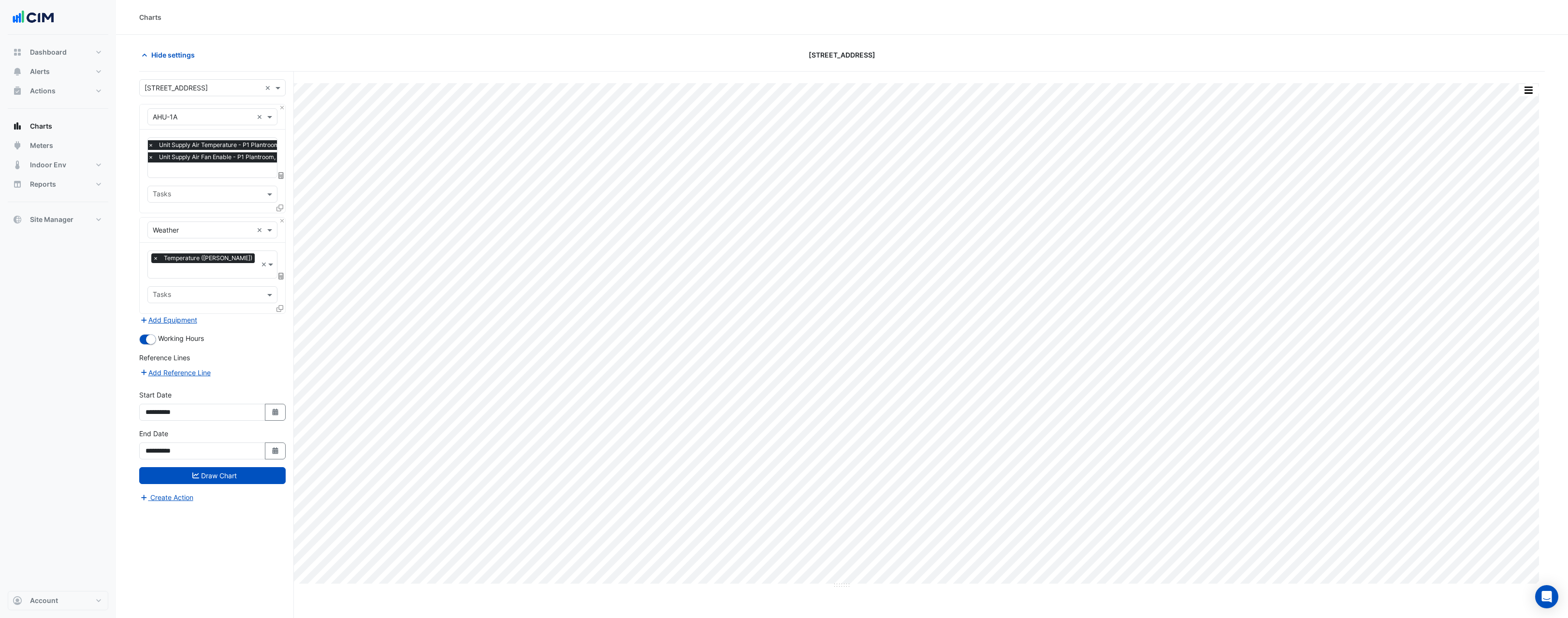
click at [283, 209] on icon at bounding box center [279, 207] width 7 height 7
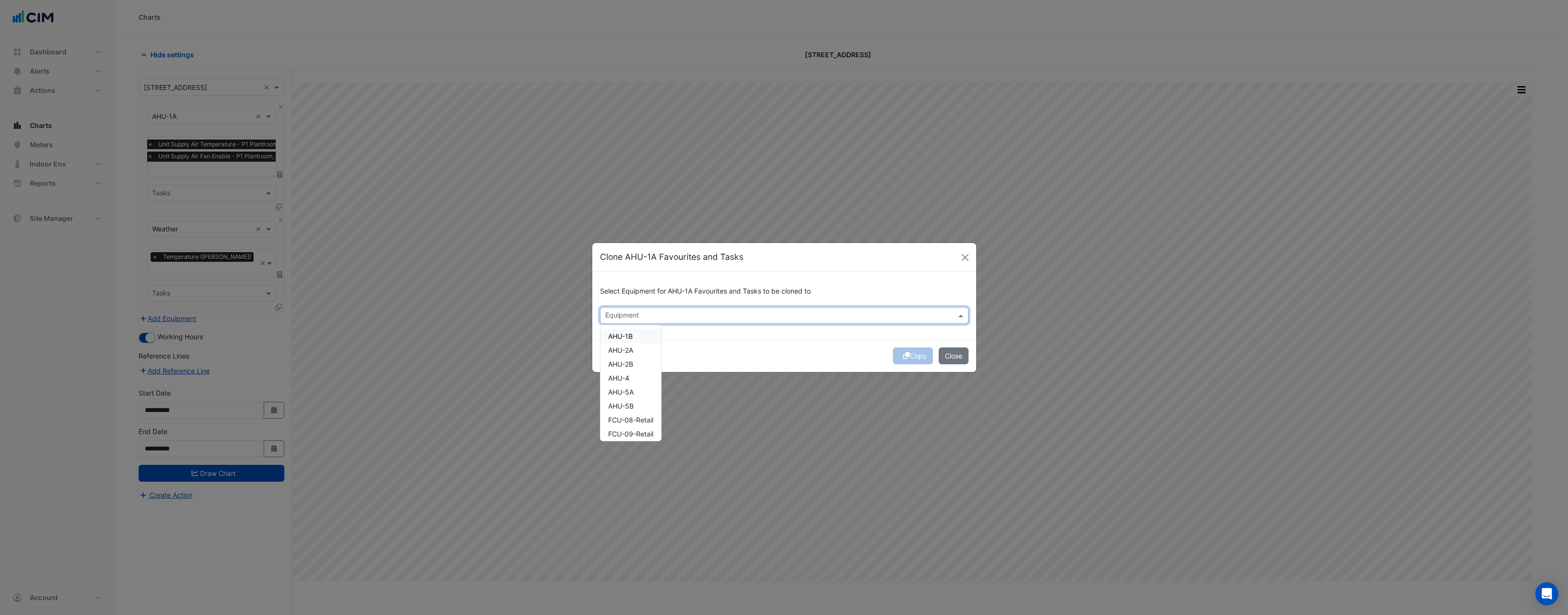
click at [677, 311] on input "text" at bounding box center [779, 316] width 347 height 10
click at [638, 335] on div "AHU-1B" at bounding box center [631, 336] width 61 height 14
click at [829, 354] on div "Copy Close" at bounding box center [784, 356] width 384 height 33
click at [666, 315] on input "text" at bounding box center [794, 316] width 301 height 10
click at [913, 352] on button "Copy" at bounding box center [913, 356] width 40 height 17
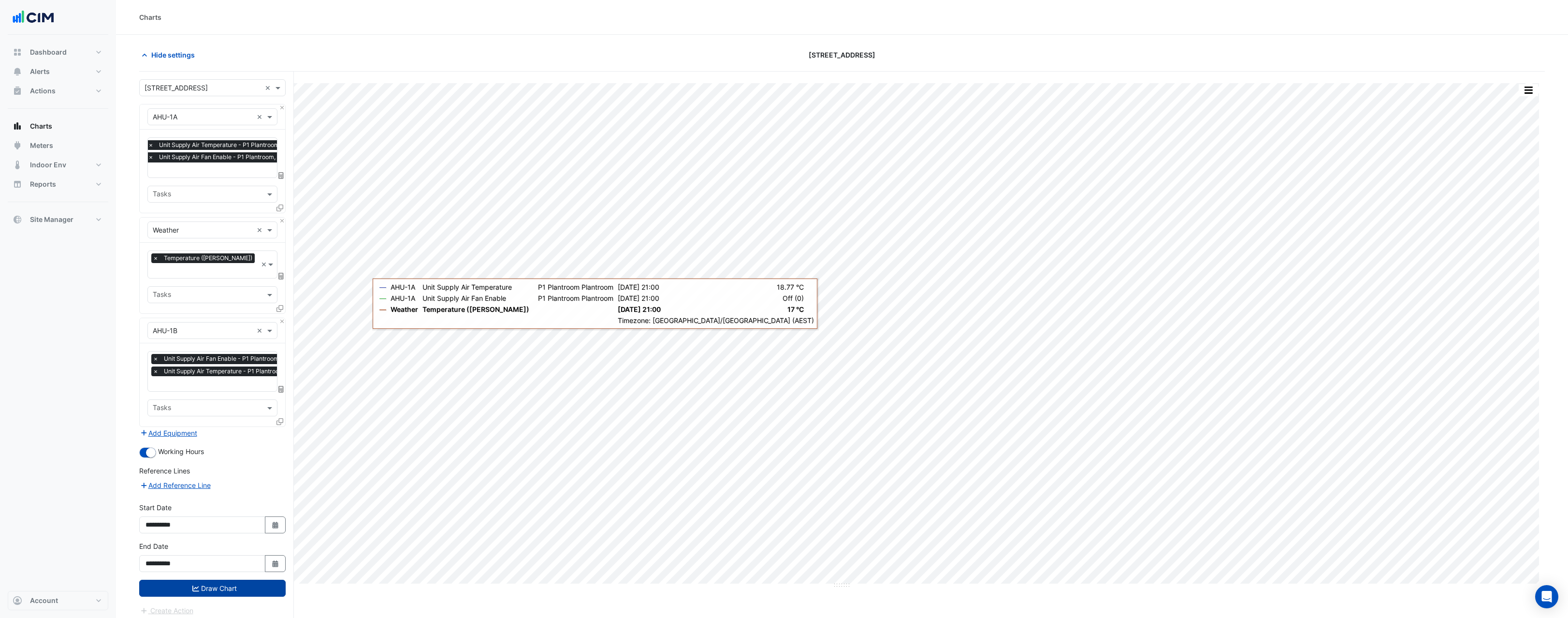
click at [193, 586] on icon "submit" at bounding box center [196, 588] width 7 height 6
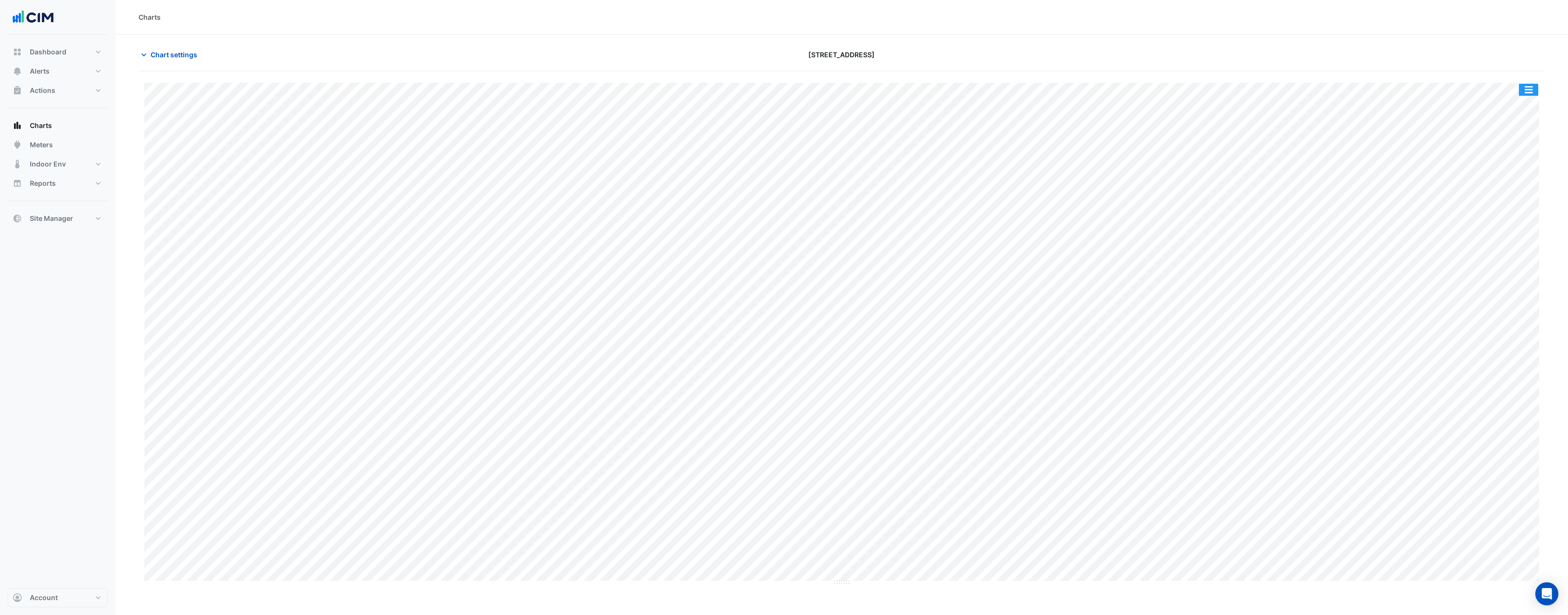
click at [1530, 88] on button "button" at bounding box center [1528, 90] width 19 height 12
click at [1513, 261] on div "Export CSV - Pivot" at bounding box center [1509, 257] width 58 height 23
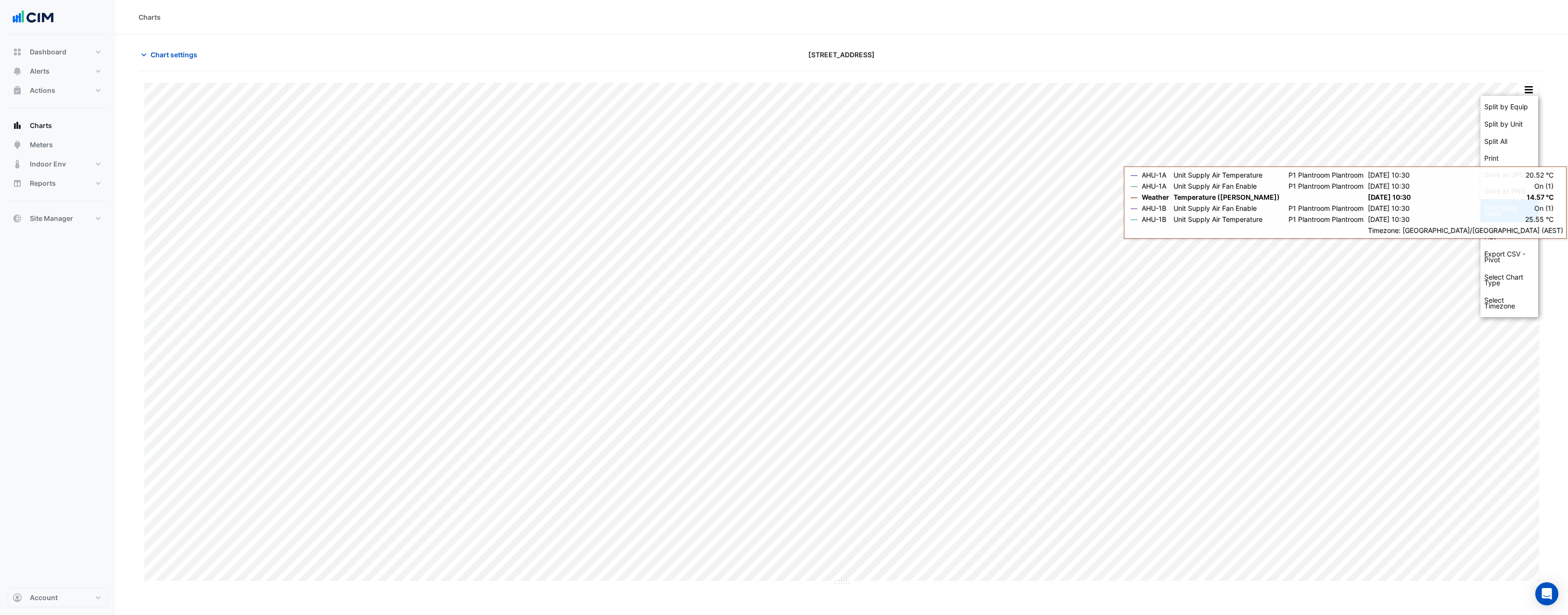
click at [1512, 208] on div "Pivot Data Table" at bounding box center [1509, 211] width 58 height 23
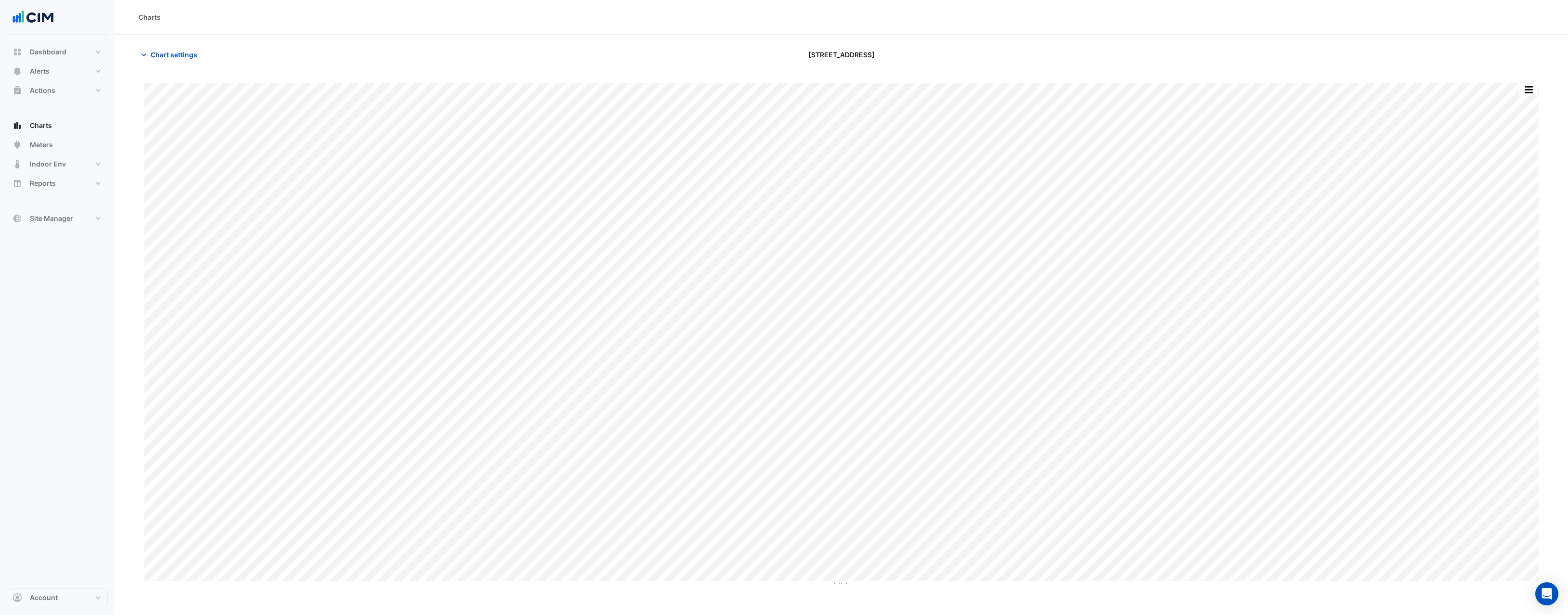
click at [1390, 54] on div at bounding box center [1314, 55] width 472 height 17
click at [1533, 90] on button "button" at bounding box center [1528, 90] width 19 height 12
click at [1512, 234] on div "Export CSV - Flat" at bounding box center [1509, 234] width 58 height 23
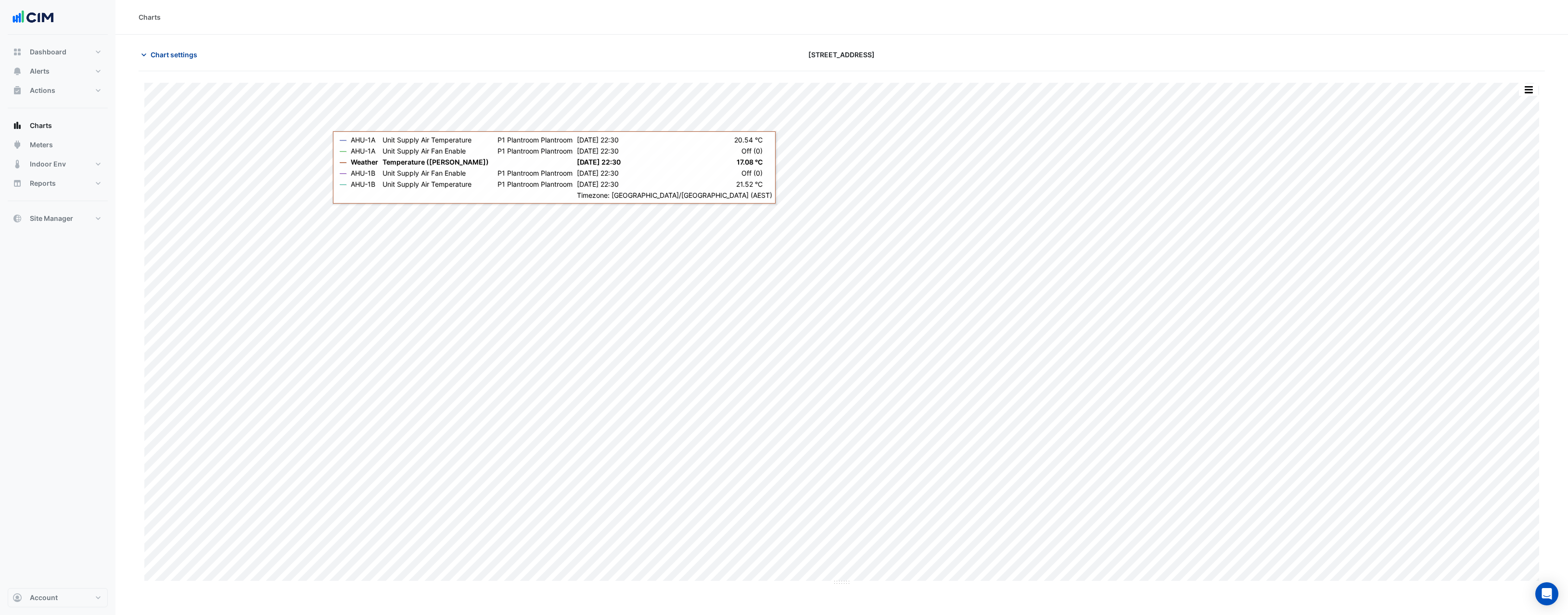
click at [173, 50] on span "Chart settings" at bounding box center [173, 54] width 47 height 10
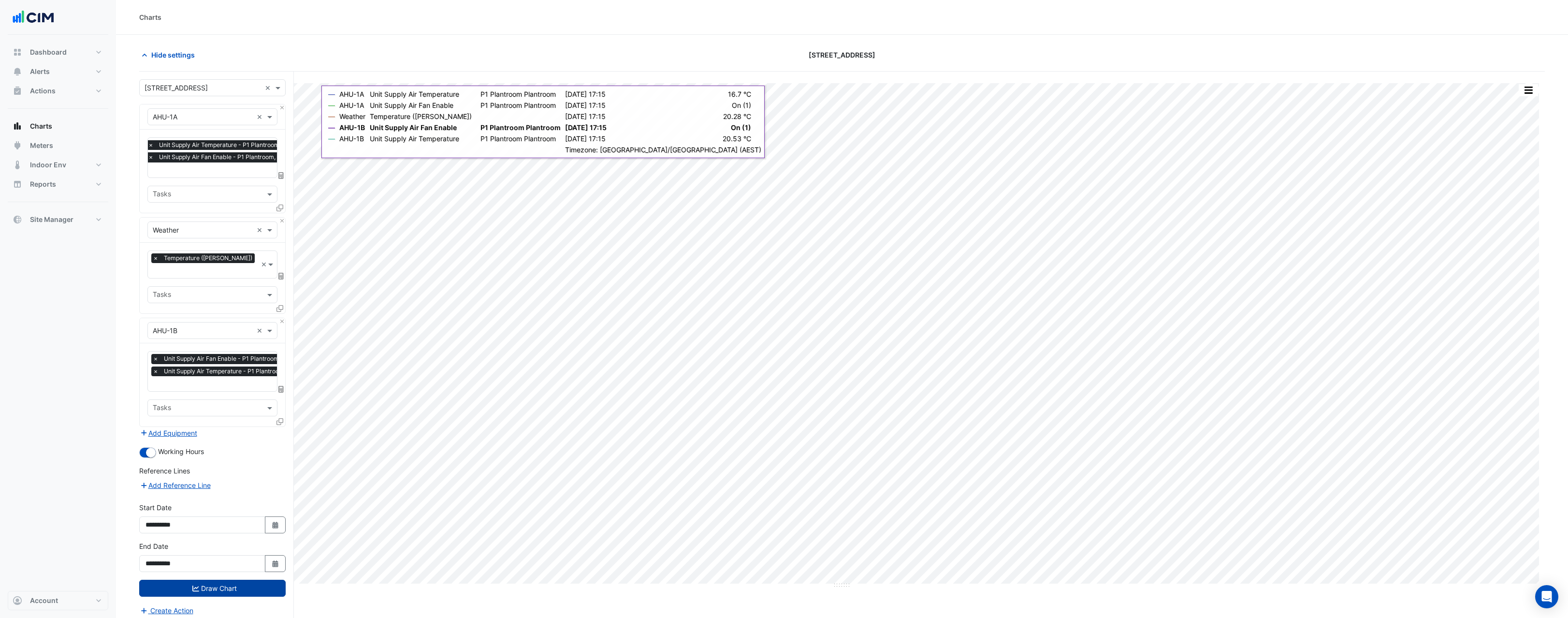
click at [279, 419] on icon at bounding box center [279, 422] width 7 height 7
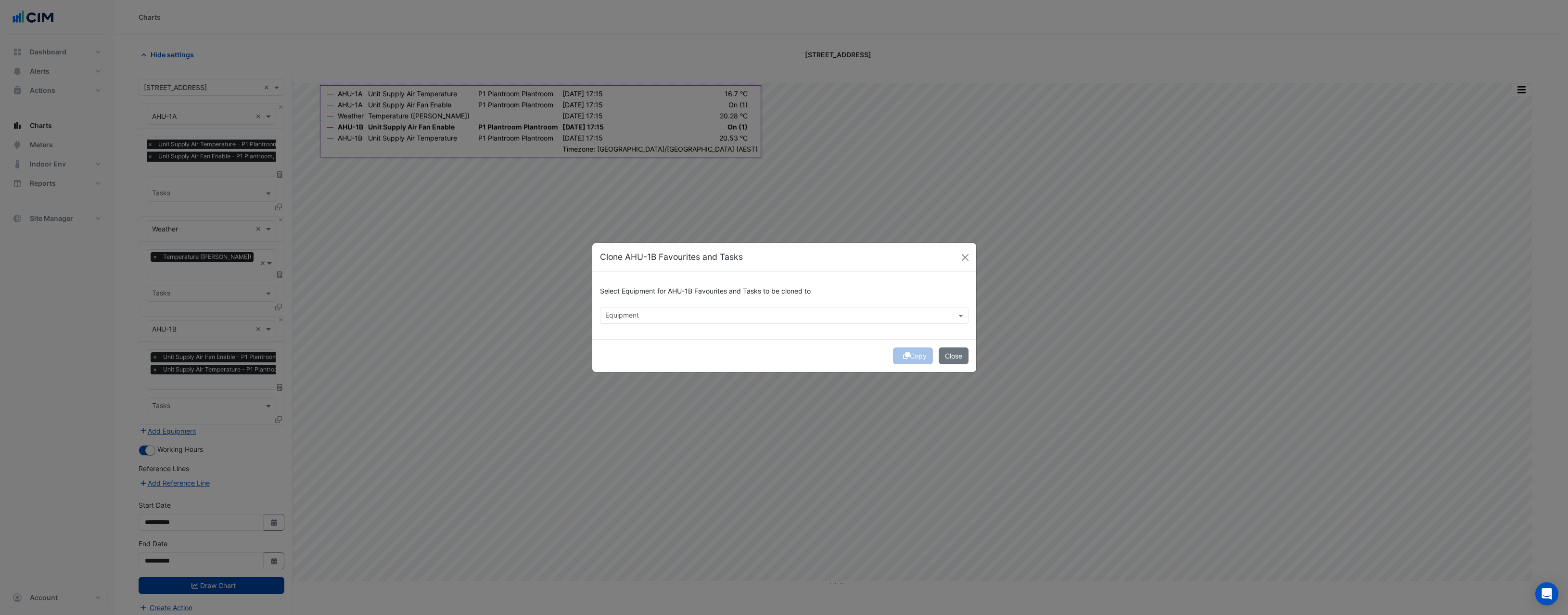
click at [674, 312] on input "text" at bounding box center [779, 316] width 347 height 10
click at [623, 337] on span "AHU-2A" at bounding box center [620, 336] width 25 height 8
click at [643, 353] on div "AHU-2B" at bounding box center [631, 350] width 61 height 14
click at [639, 362] on div "AHU-4" at bounding box center [631, 364] width 61 height 14
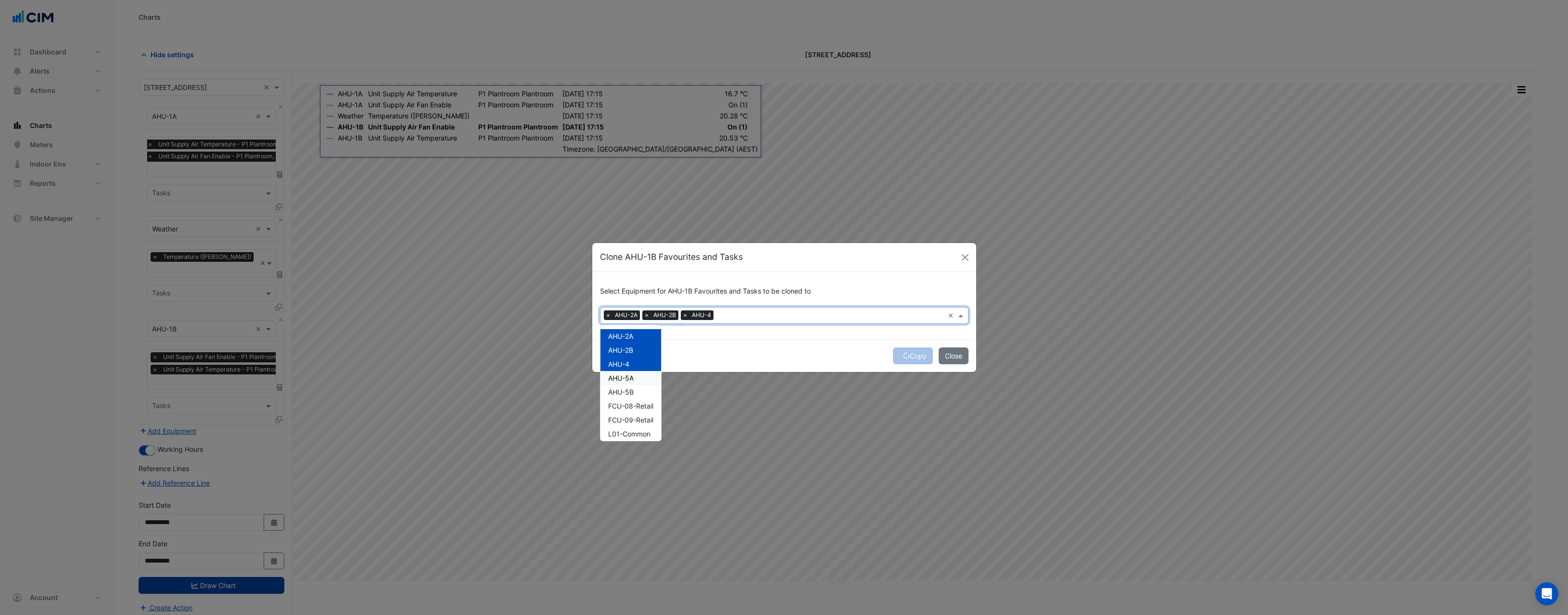
click at [634, 378] on div "AHU-5A" at bounding box center [631, 378] width 61 height 14
click at [633, 394] on span "AHU-5B" at bounding box center [621, 392] width 26 height 8
click at [920, 353] on button "Copy" at bounding box center [913, 356] width 40 height 17
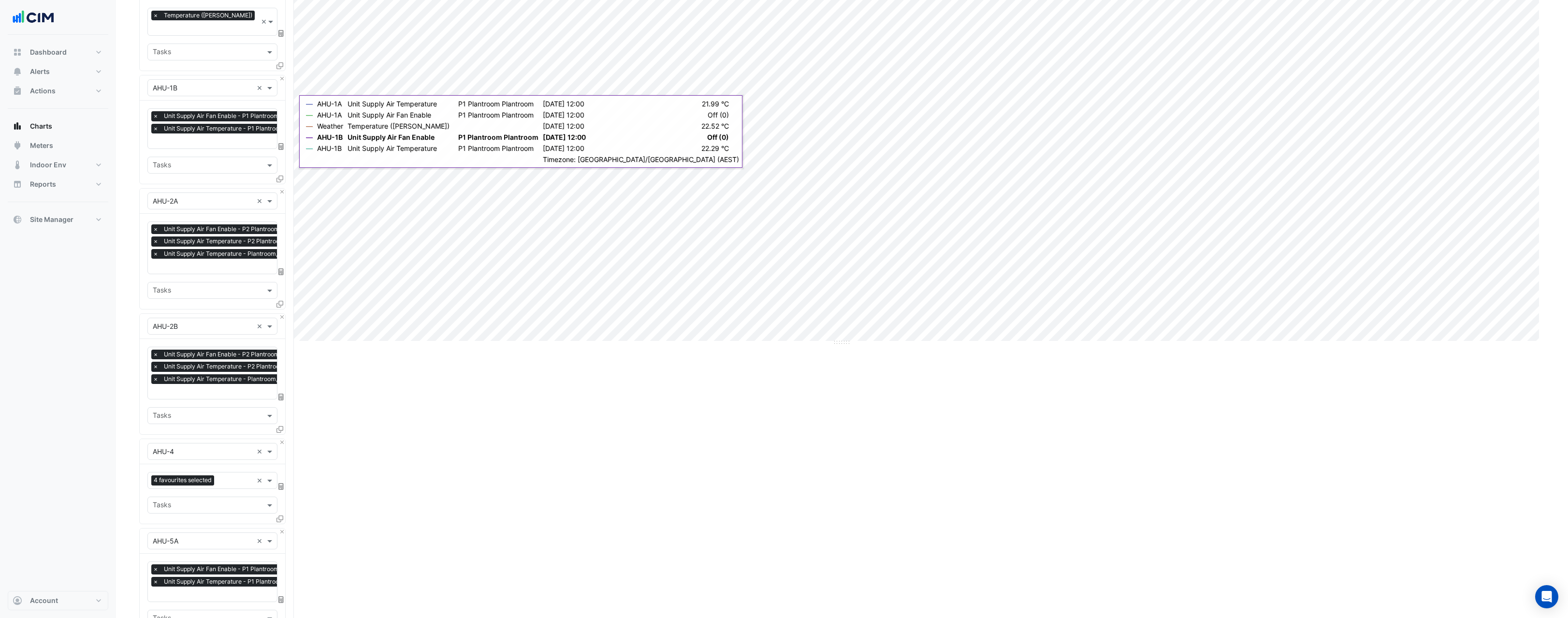
scroll to position [242, 0]
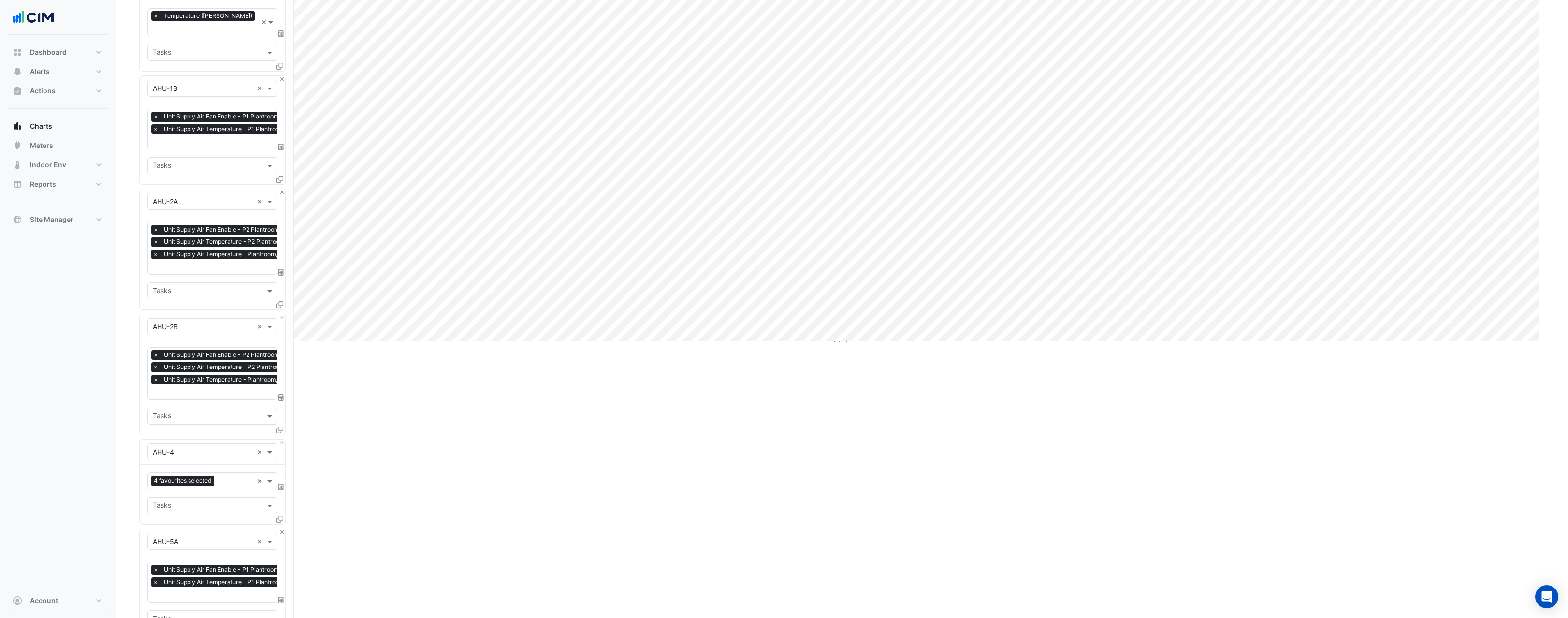
click at [407, 379] on div "Split by Equip Split by Unit Split All Print Save as JPEG Save as PNG Pivot Dat…" at bounding box center [842, 389] width 1406 height 1119
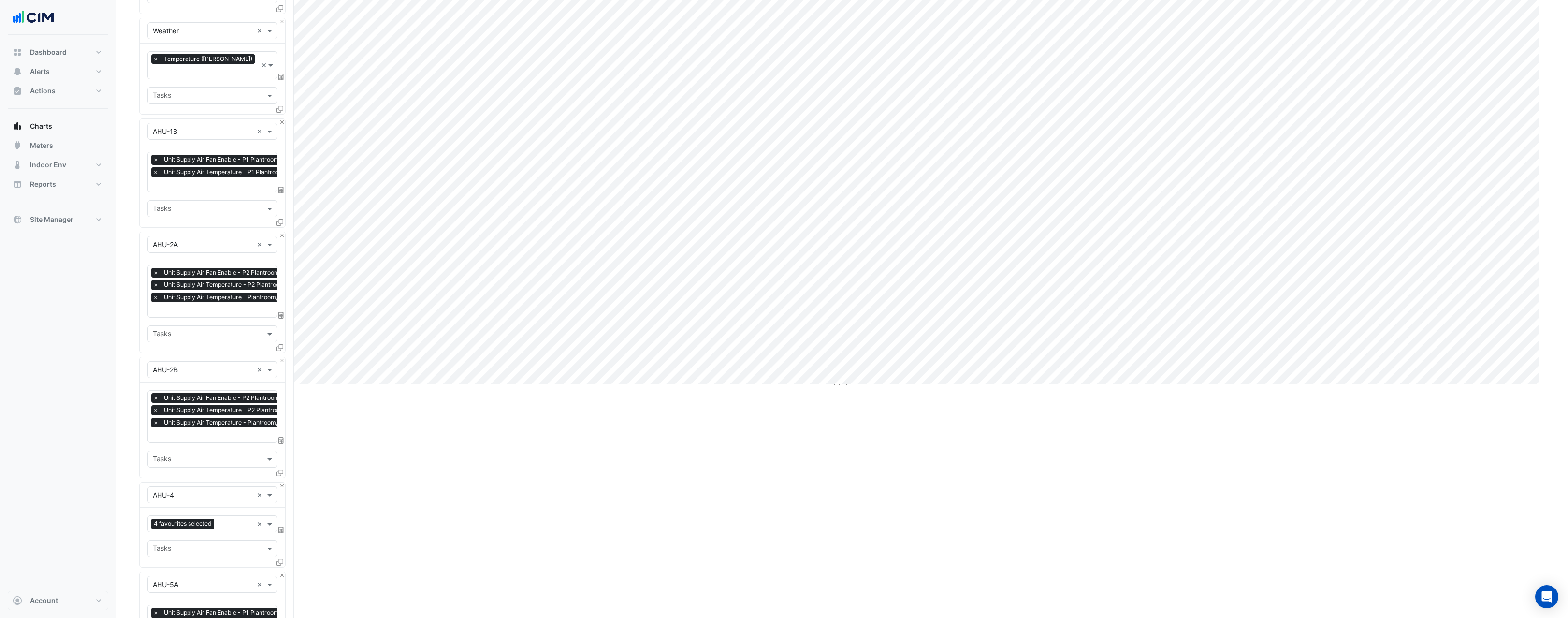
scroll to position [199, 0]
click at [156, 293] on span "×" at bounding box center [155, 298] width 9 height 10
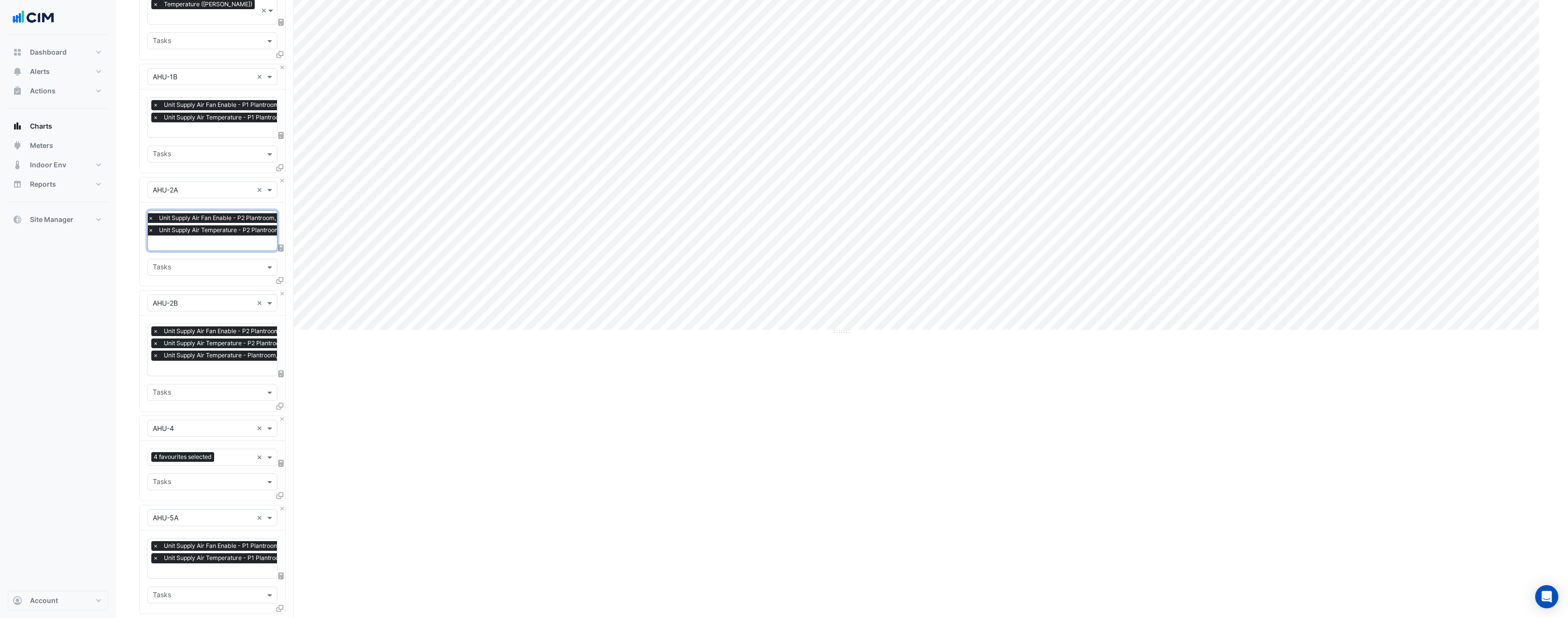
scroll to position [255, 0]
click at [157, 349] on span "×" at bounding box center [155, 354] width 9 height 10
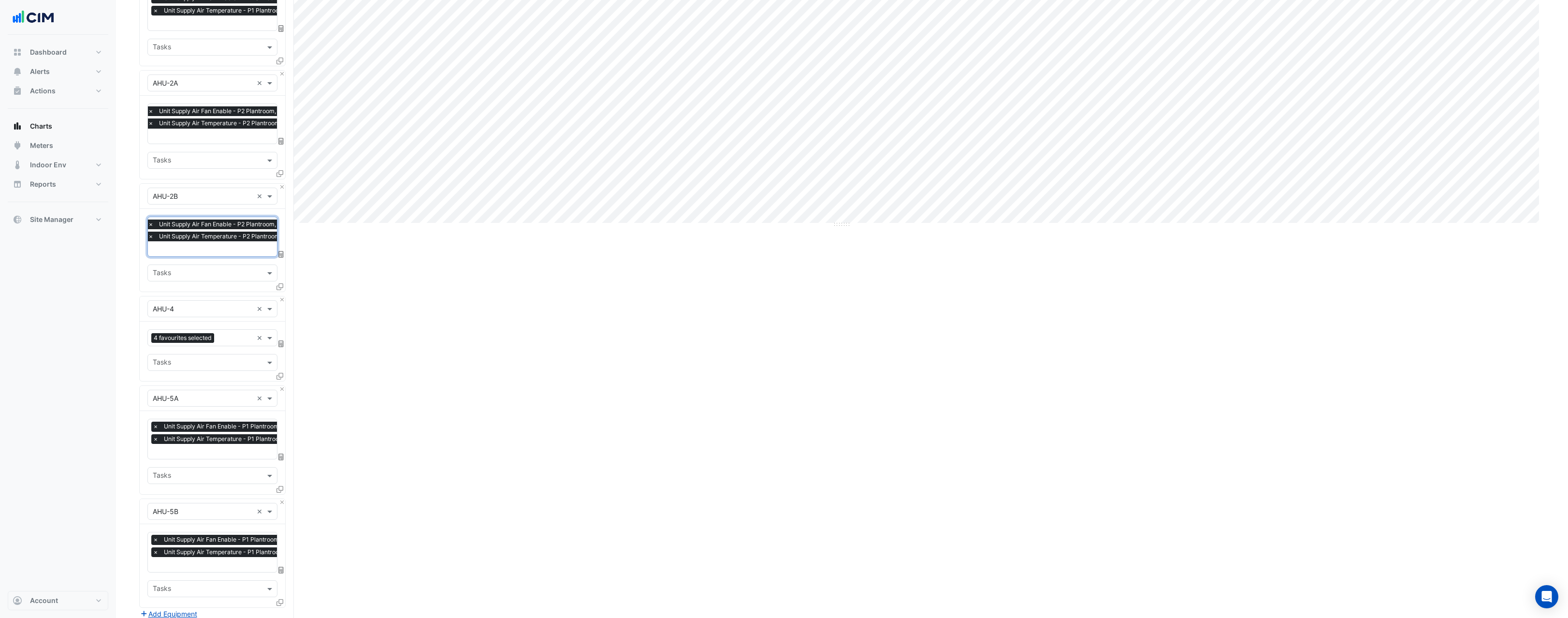
scroll to position [401, 0]
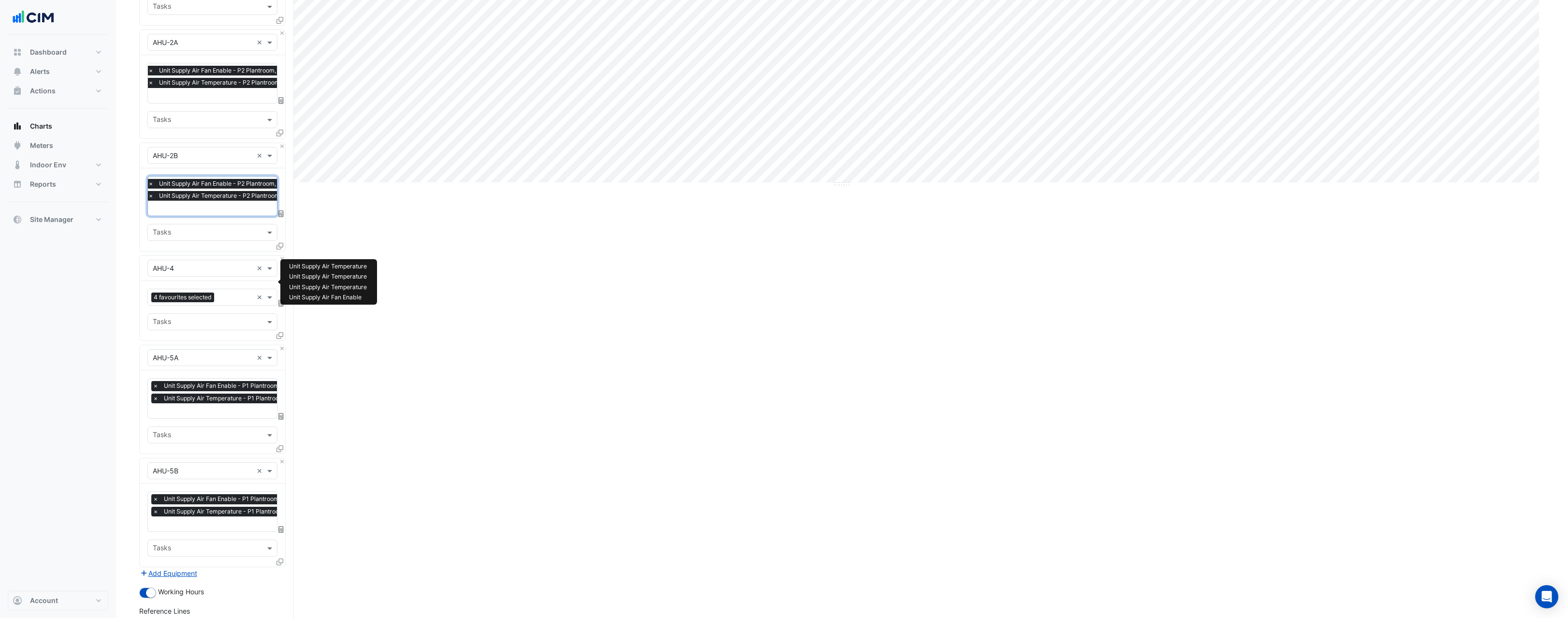
click at [228, 293] on input "text" at bounding box center [235, 298] width 35 height 10
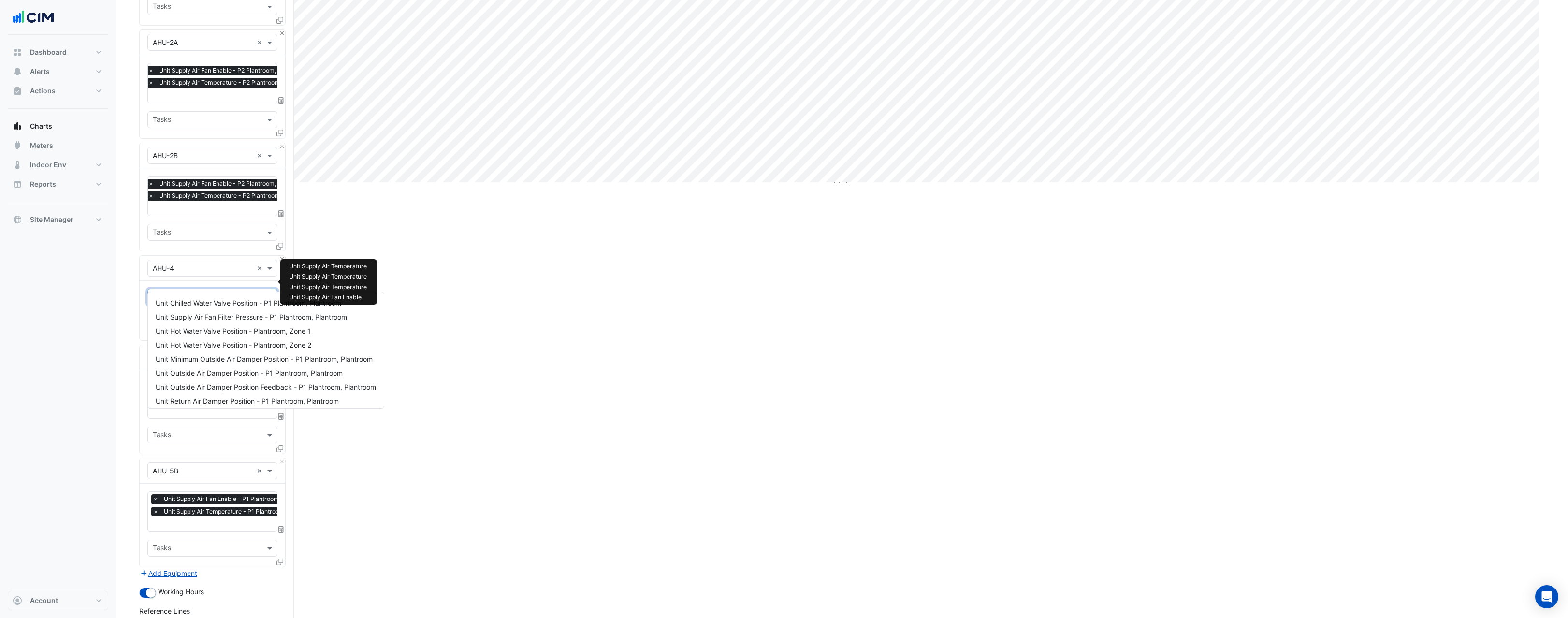
scroll to position [172, 0]
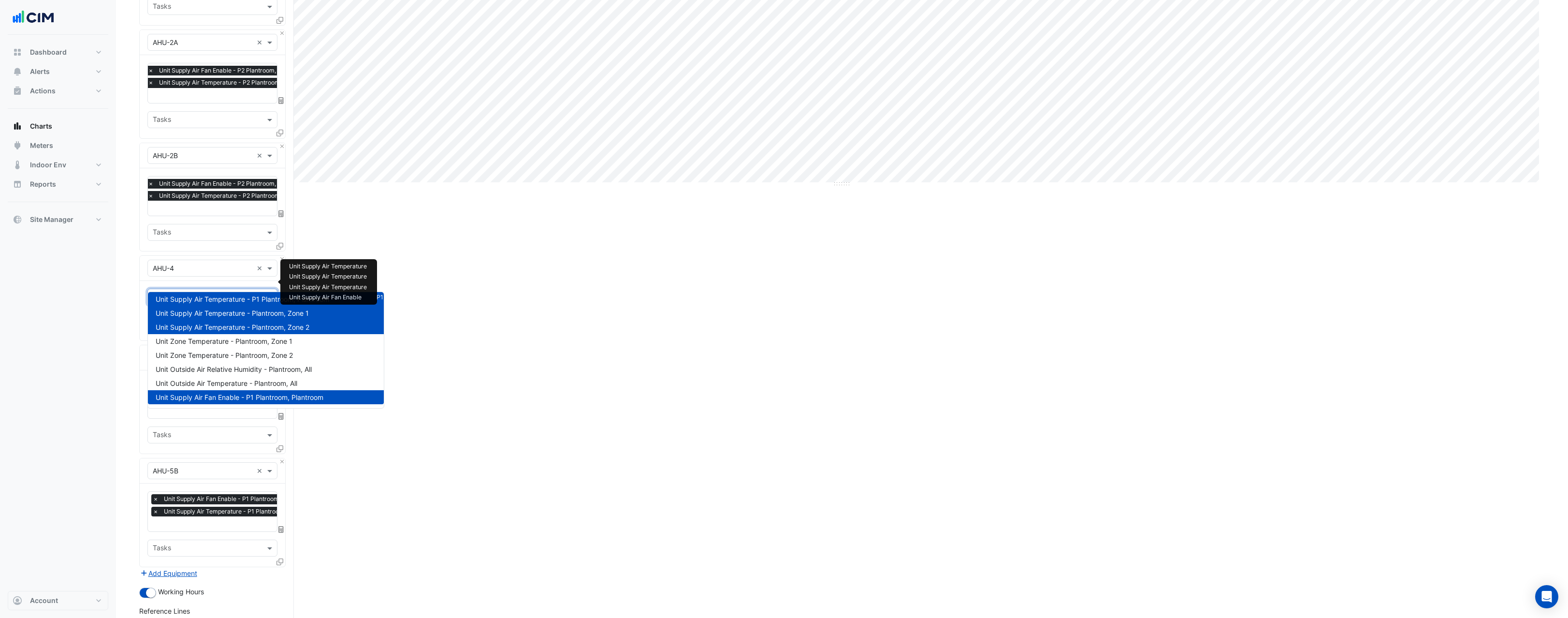
click at [228, 293] on input "text" at bounding box center [235, 298] width 35 height 10
click at [232, 328] on span "Unit Supply Air Temperature - Plantroom, Zone 2" at bounding box center [232, 327] width 153 height 8
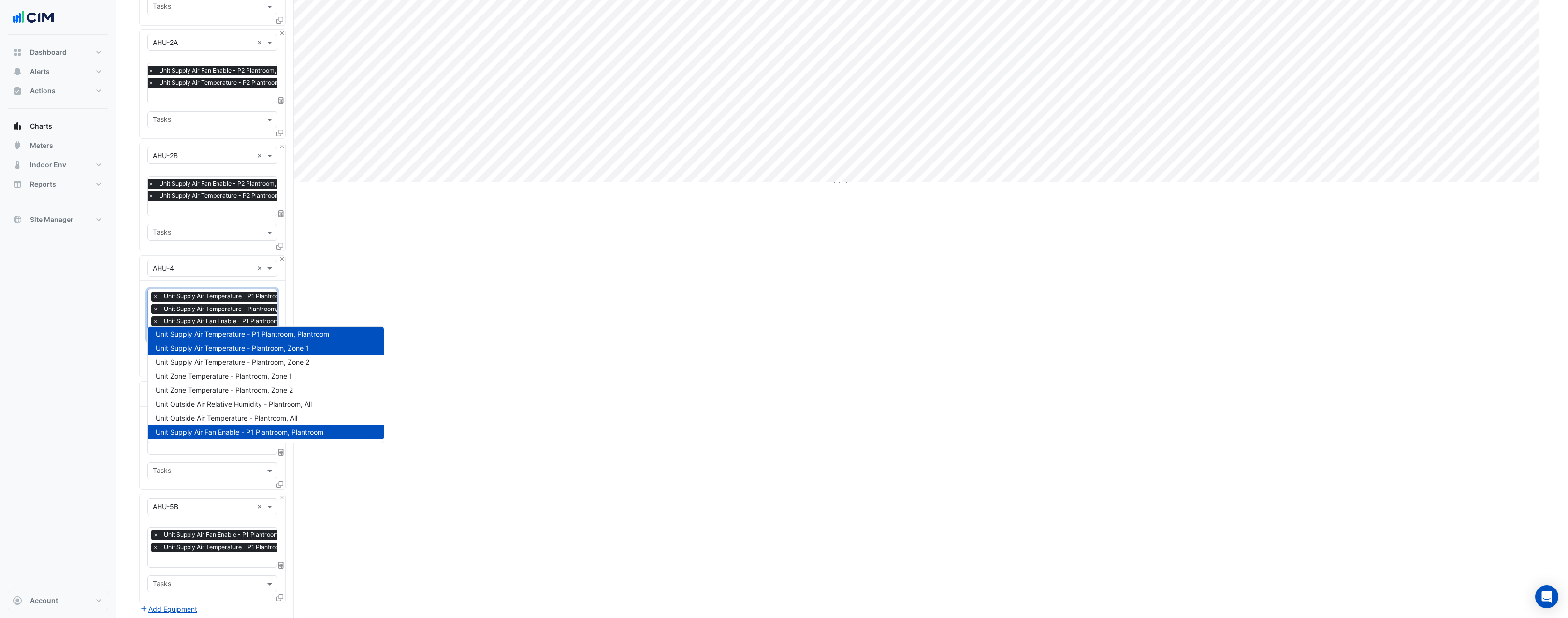
click at [155, 304] on span "×" at bounding box center [155, 309] width 9 height 10
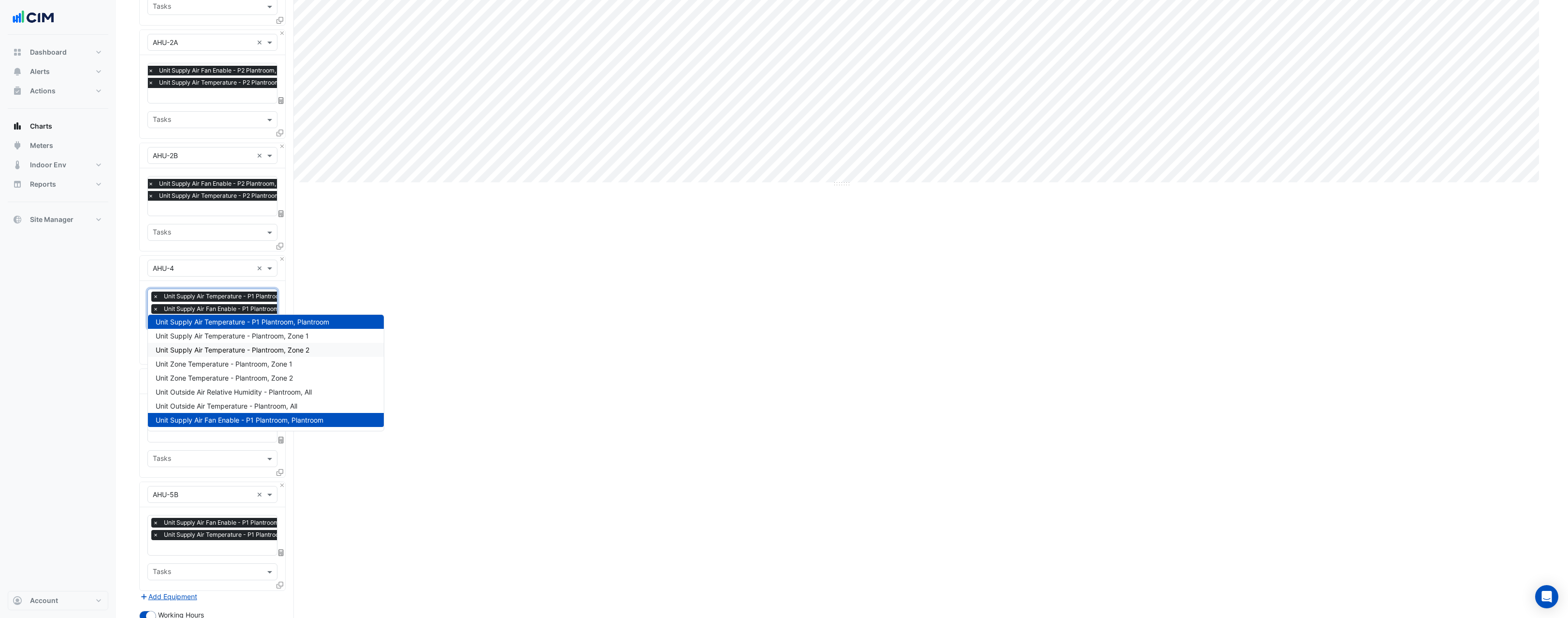
click at [626, 348] on div "Split by Equip Split by Unit Split All Print Save as JPEG Save as PNG Pivot Dat…" at bounding box center [842, 229] width 1406 height 1118
drag, startPoint x: 231, startPoint y: 295, endPoint x: 229, endPoint y: 280, distance: 15.1
click at [229, 292] on div "× Unit Supply Air Temperature - P1 Plantroom, Plantroom × Unit Supply Air Fan E…" at bounding box center [231, 304] width 169 height 24
drag, startPoint x: 232, startPoint y: 299, endPoint x: 230, endPoint y: 277, distance: 22.1
click at [230, 292] on div "× Unit Supply Air Temperature - P1 Plantroom, Plantroom × Unit Supply Air Fan E…" at bounding box center [231, 304] width 169 height 24
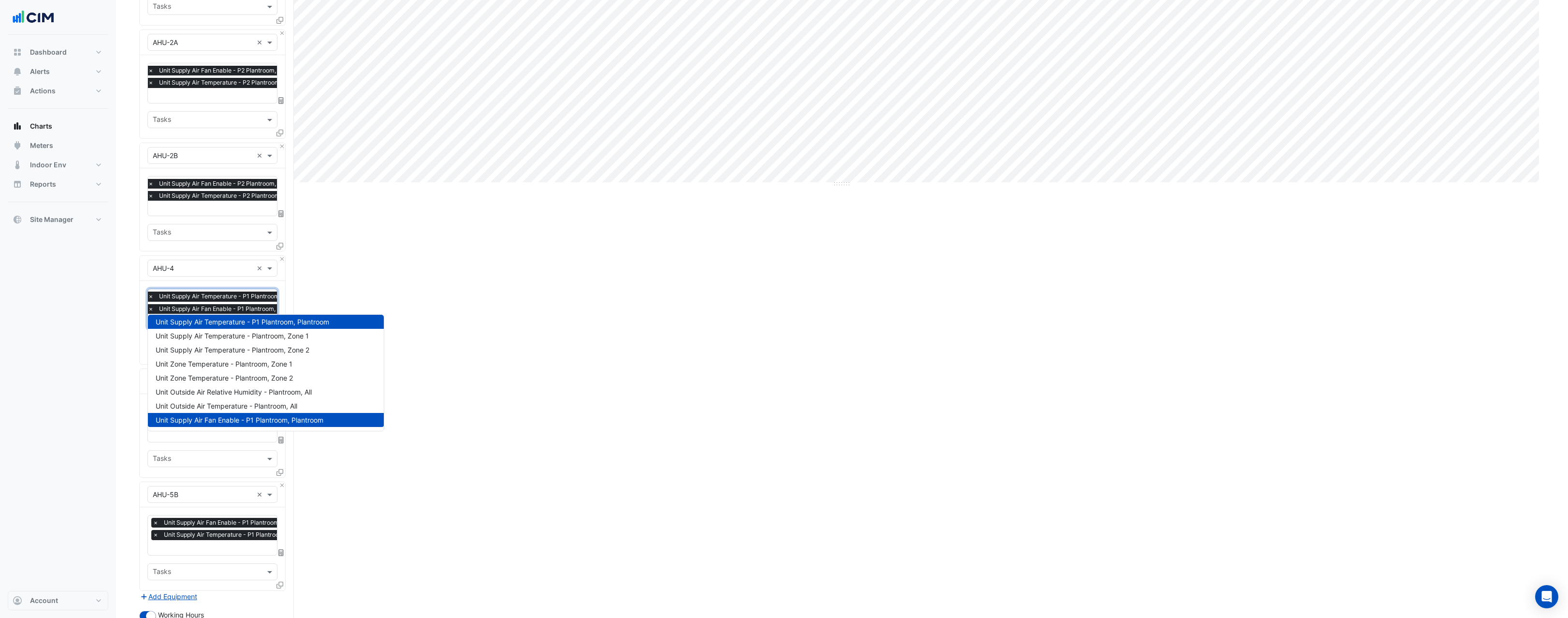
click at [394, 280] on div "Split by Equip Split by Unit Split All Print Save as JPEG Save as PNG Pivot Dat…" at bounding box center [842, 229] width 1406 height 1118
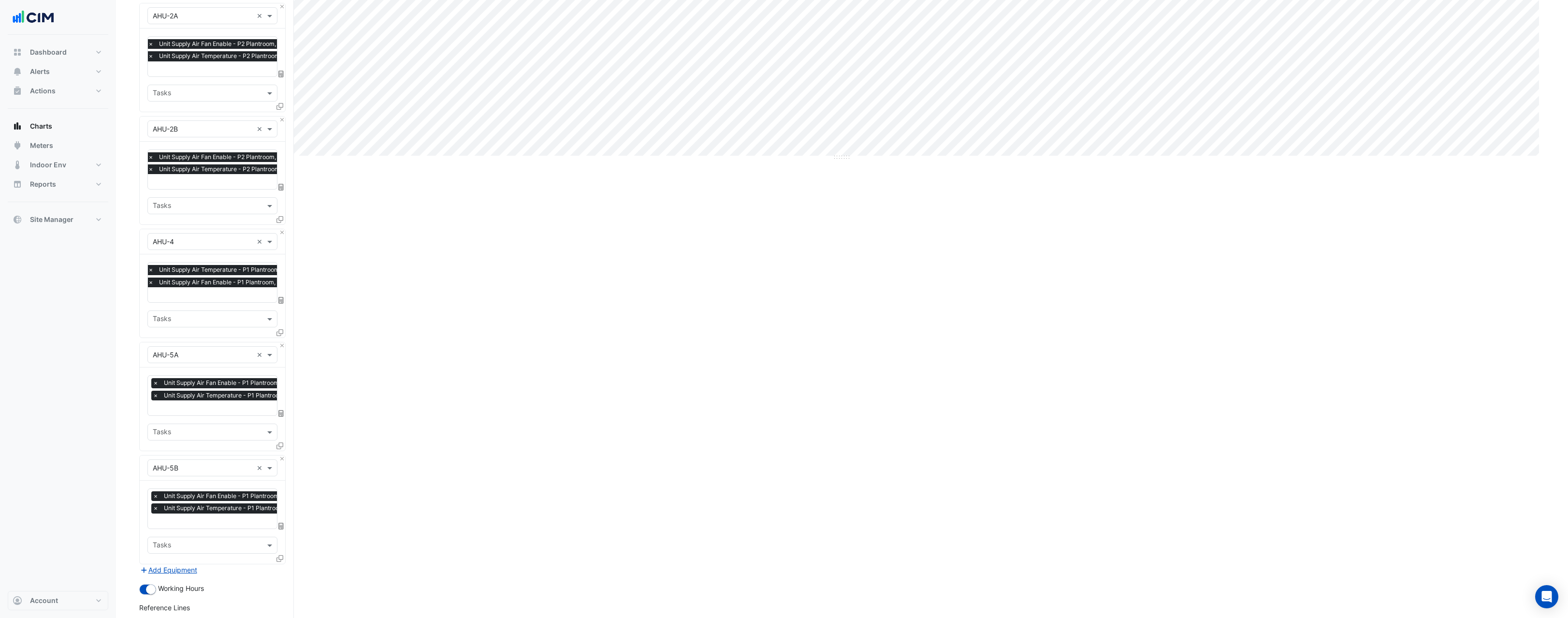
scroll to position [446, 0]
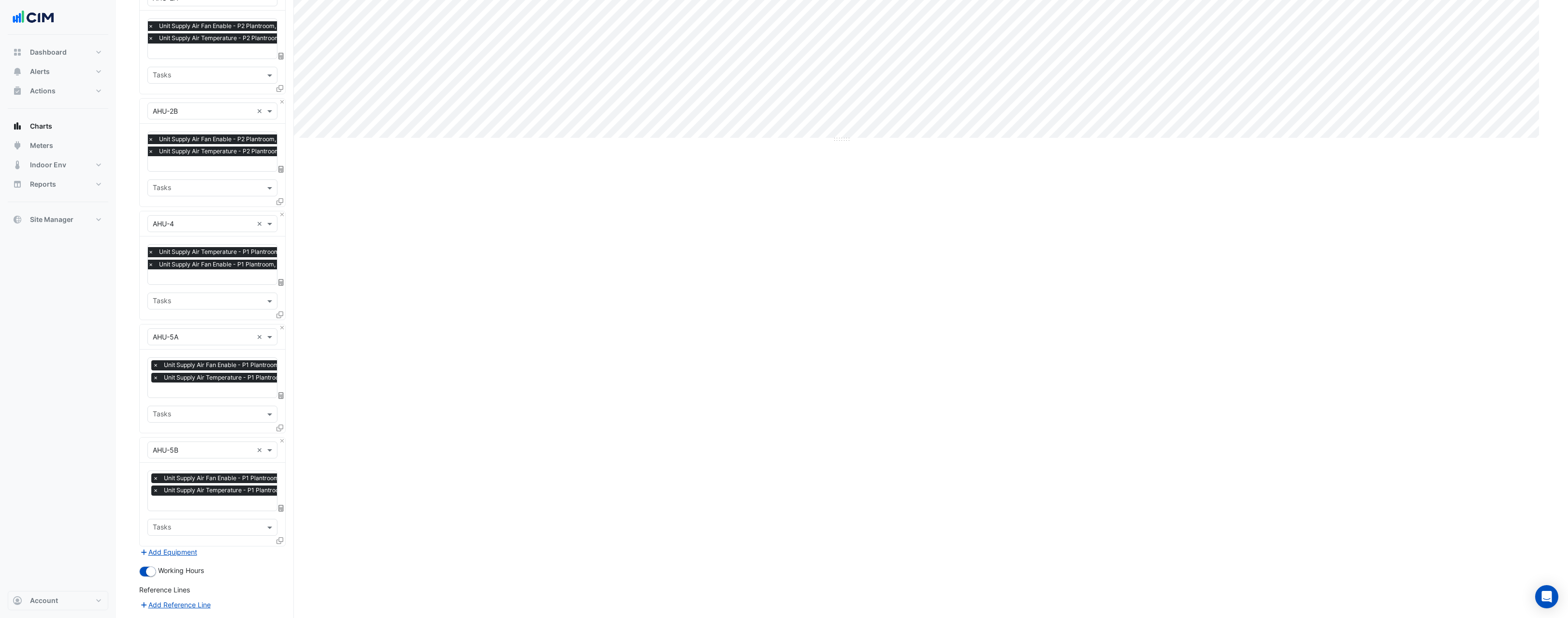
click at [151, 247] on span "×" at bounding box center [150, 252] width 9 height 10
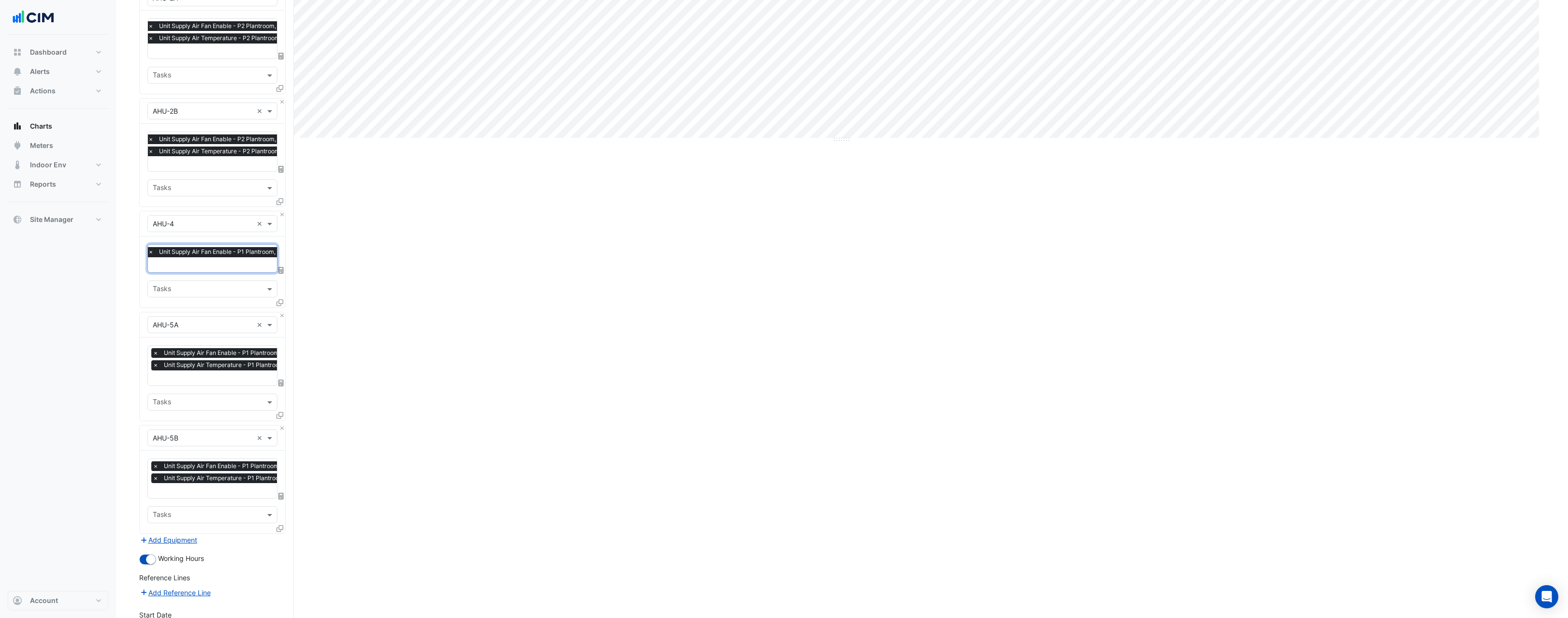
click at [190, 261] on input "text" at bounding box center [229, 266] width 163 height 10
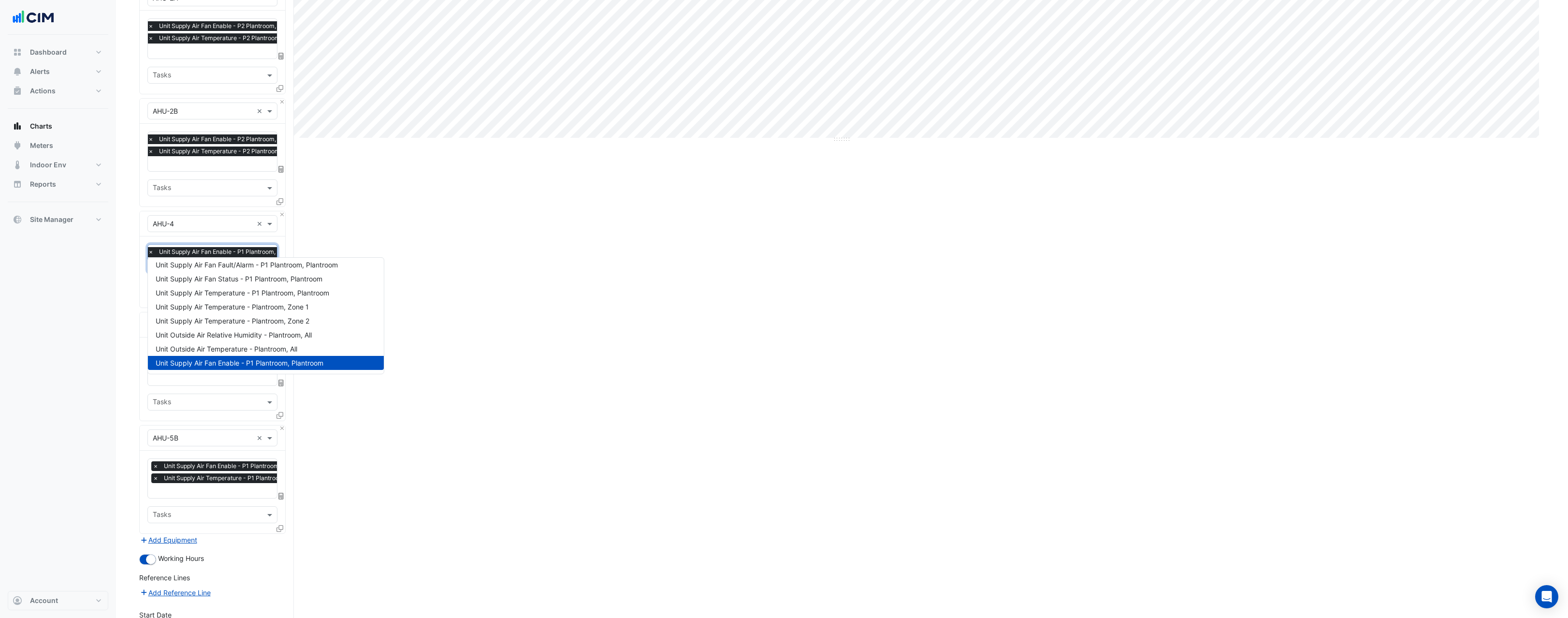
scroll to position [0, 0]
type input "********"
click at [213, 269] on span "Unit Return Air Temperature - P1 Plantroom, Plantroom" at bounding box center [242, 268] width 172 height 8
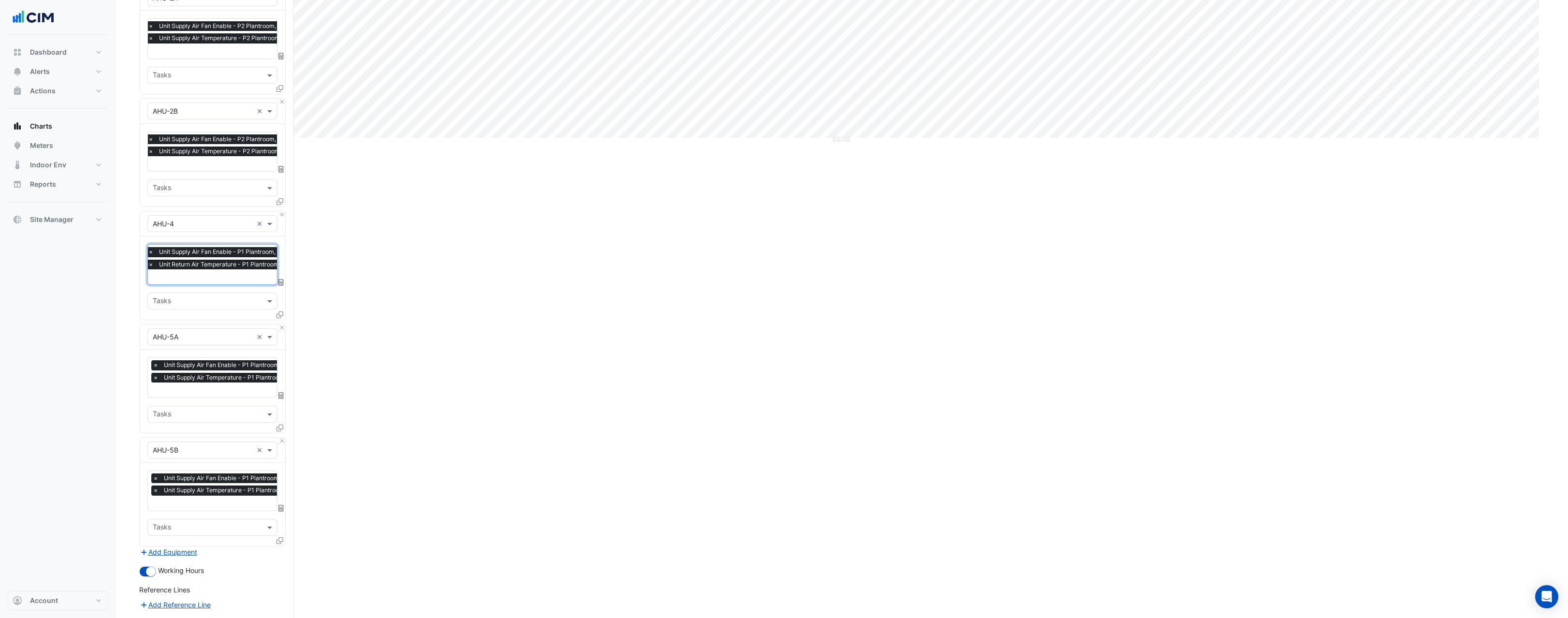
click at [382, 280] on div "Split by Equip Split by Unit Split All Print Save as JPEG Save as PNG Pivot Dat…" at bounding box center [842, 184] width 1406 height 1118
click at [150, 259] on span "×" at bounding box center [150, 264] width 9 height 10
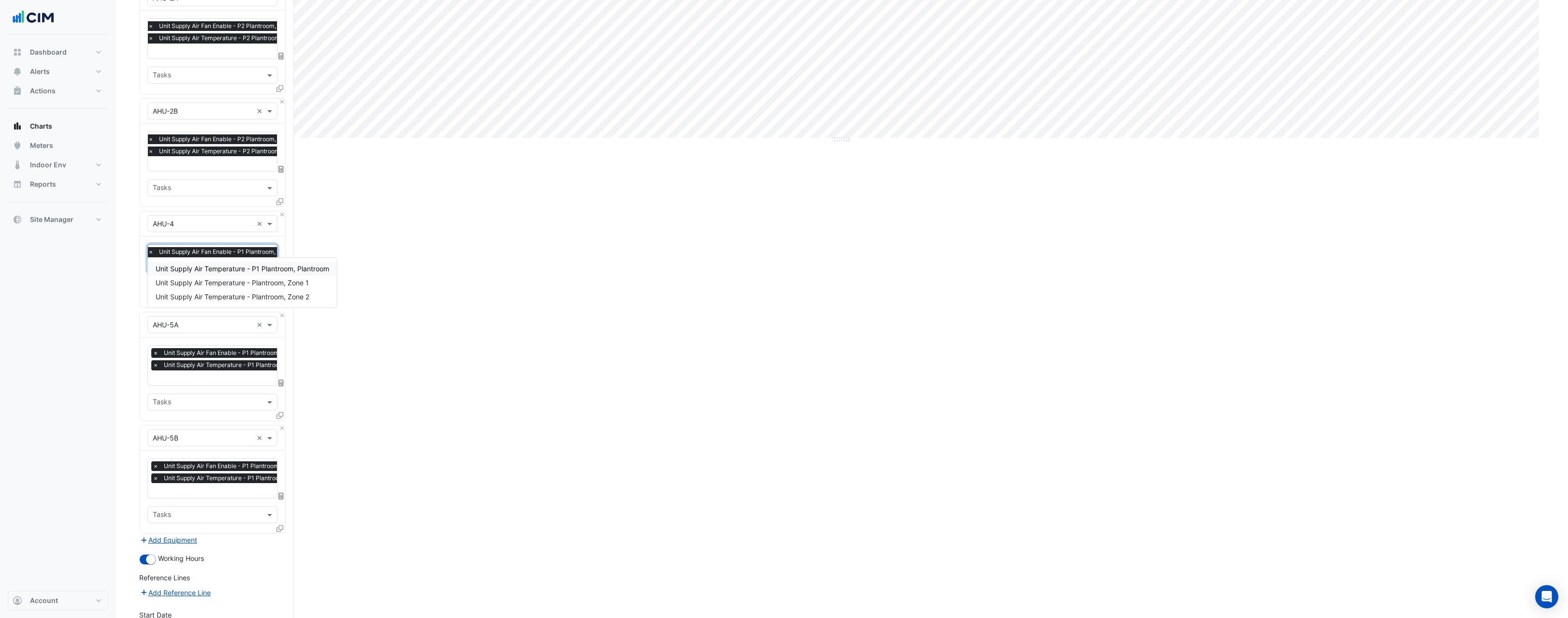
type input "**********"
click at [212, 266] on span "Unit Supply Air Temperature - P1 Plantroom, Plantroom" at bounding box center [243, 268] width 174 height 8
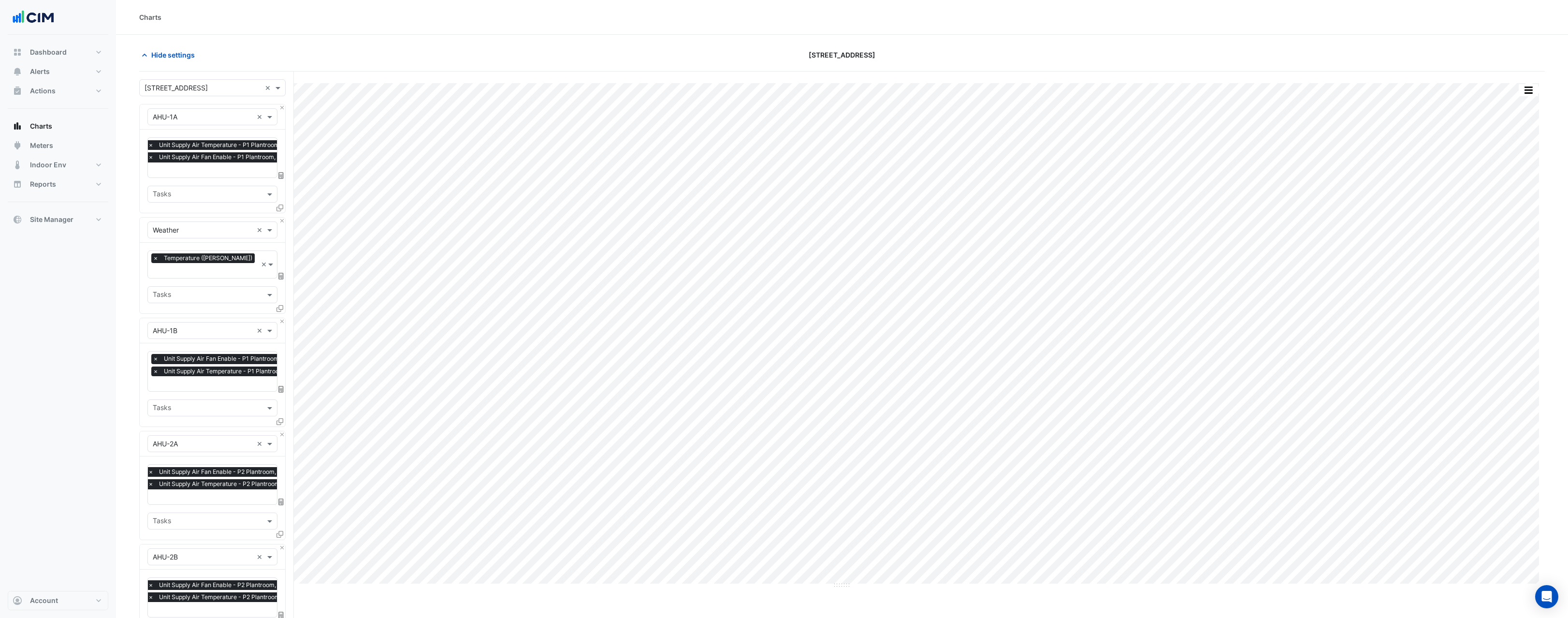
click at [126, 270] on section "Hide settings [STREET_ADDRESS] Split by Equip Split by Unit Split All Print Sav…" at bounding box center [842, 612] width 1452 height 1155
click at [1537, 92] on button "button" at bounding box center [1529, 91] width 20 height 12
click at [1500, 232] on div "Export CSV - Flat" at bounding box center [1509, 235] width 58 height 23
click at [1520, 92] on button "button" at bounding box center [1529, 91] width 20 height 12
click at [1496, 233] on div "Export CSV - Flat" at bounding box center [1509, 235] width 58 height 23
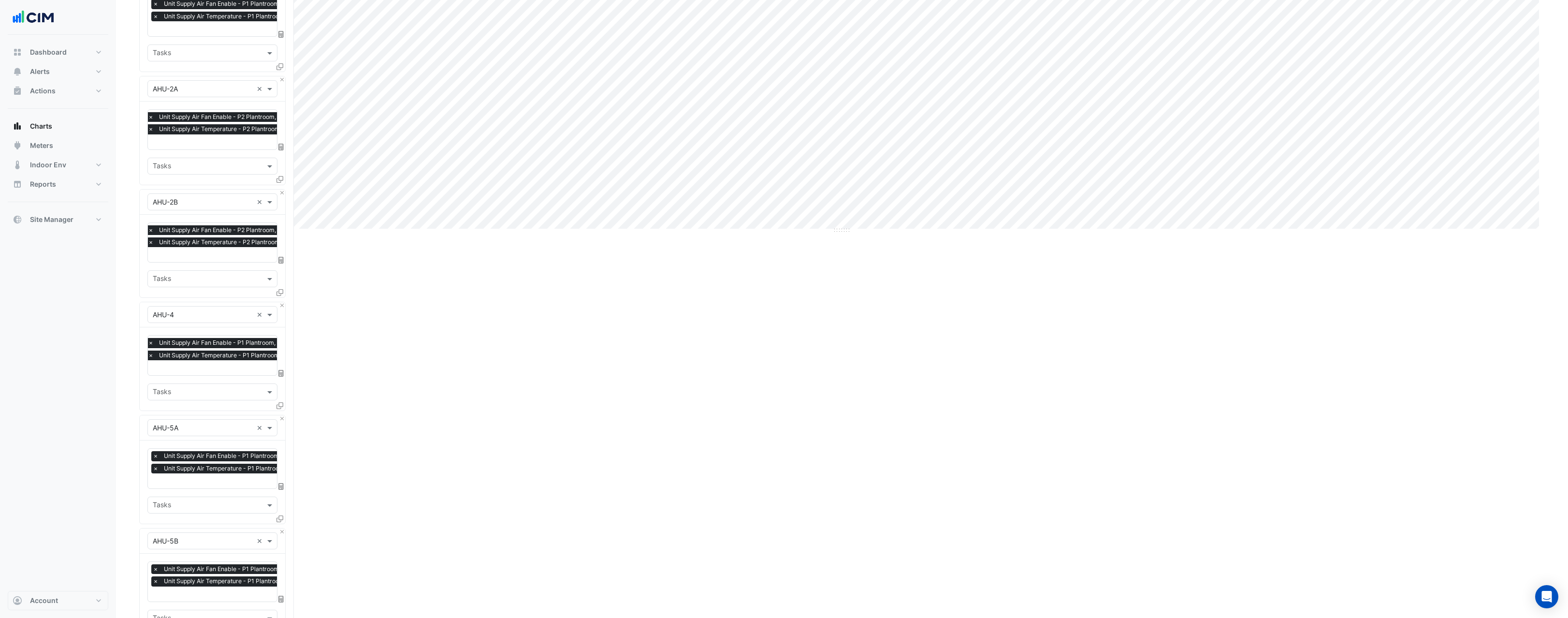
scroll to position [553, 0]
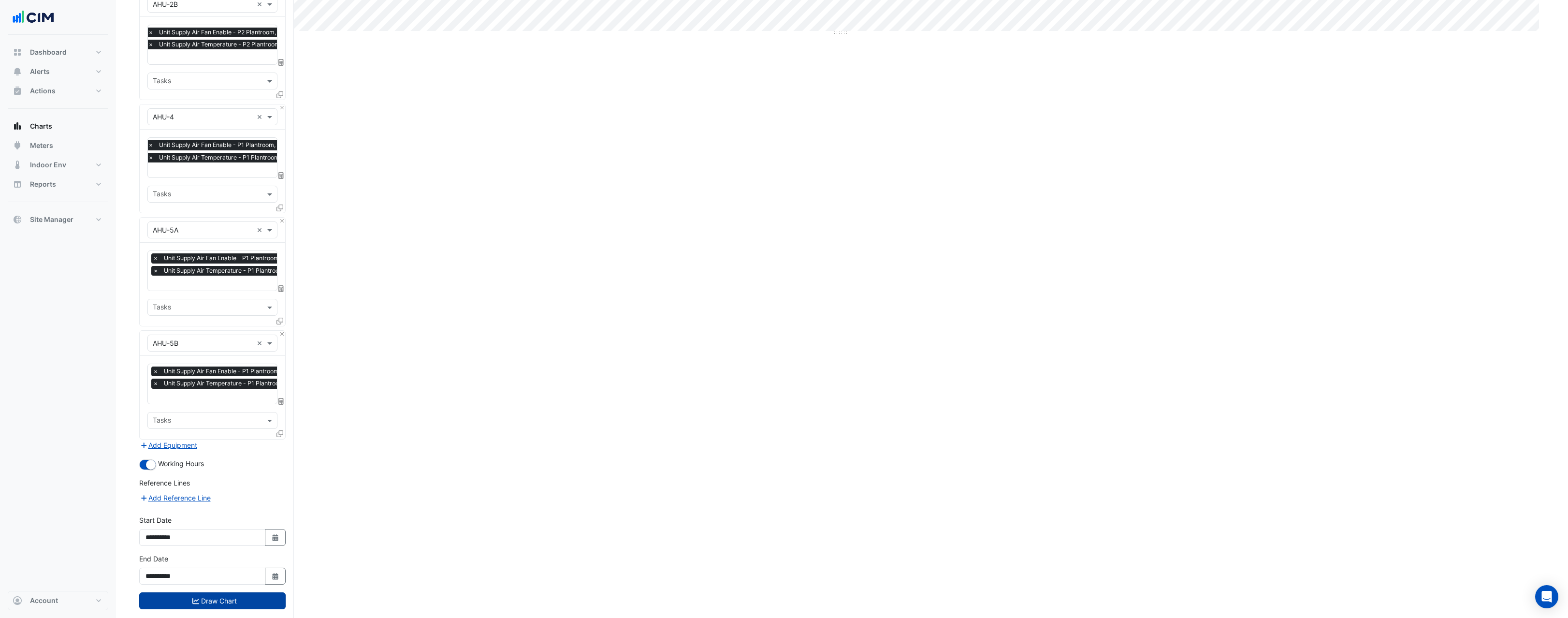
click at [227, 592] on button "Draw Chart" at bounding box center [212, 601] width 146 height 17
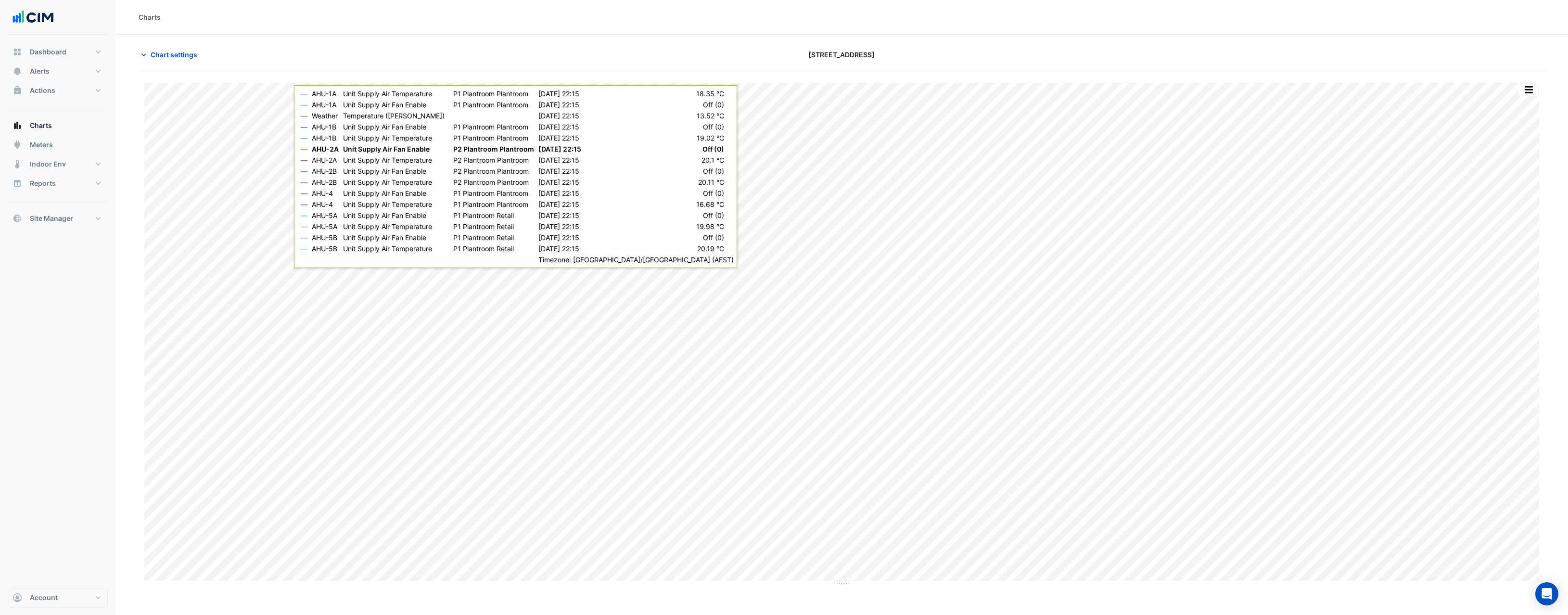
click at [592, 19] on div "Charts" at bounding box center [842, 17] width 1406 height 10
click at [1531, 93] on button "button" at bounding box center [1528, 90] width 19 height 12
click at [1508, 211] on div "Pivot Data Table" at bounding box center [1509, 211] width 58 height 23
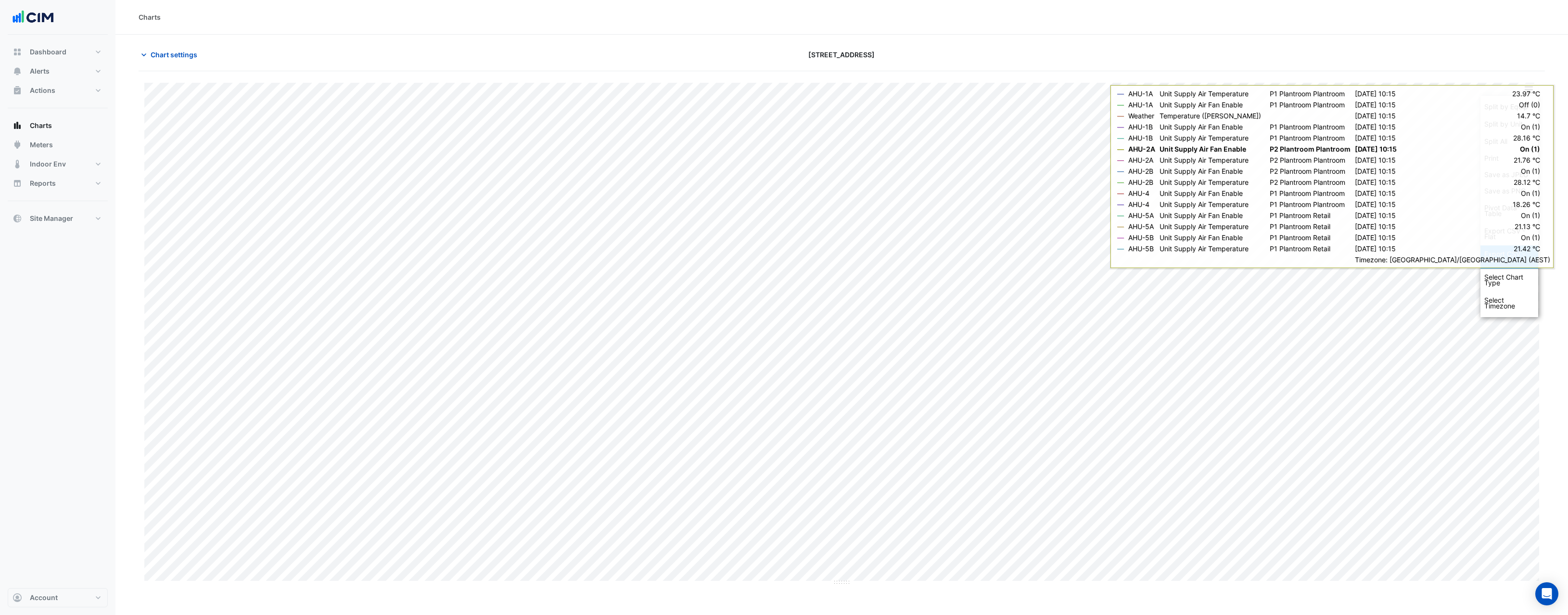
click at [1511, 261] on div "Export CSV - Pivot" at bounding box center [1509, 257] width 58 height 23
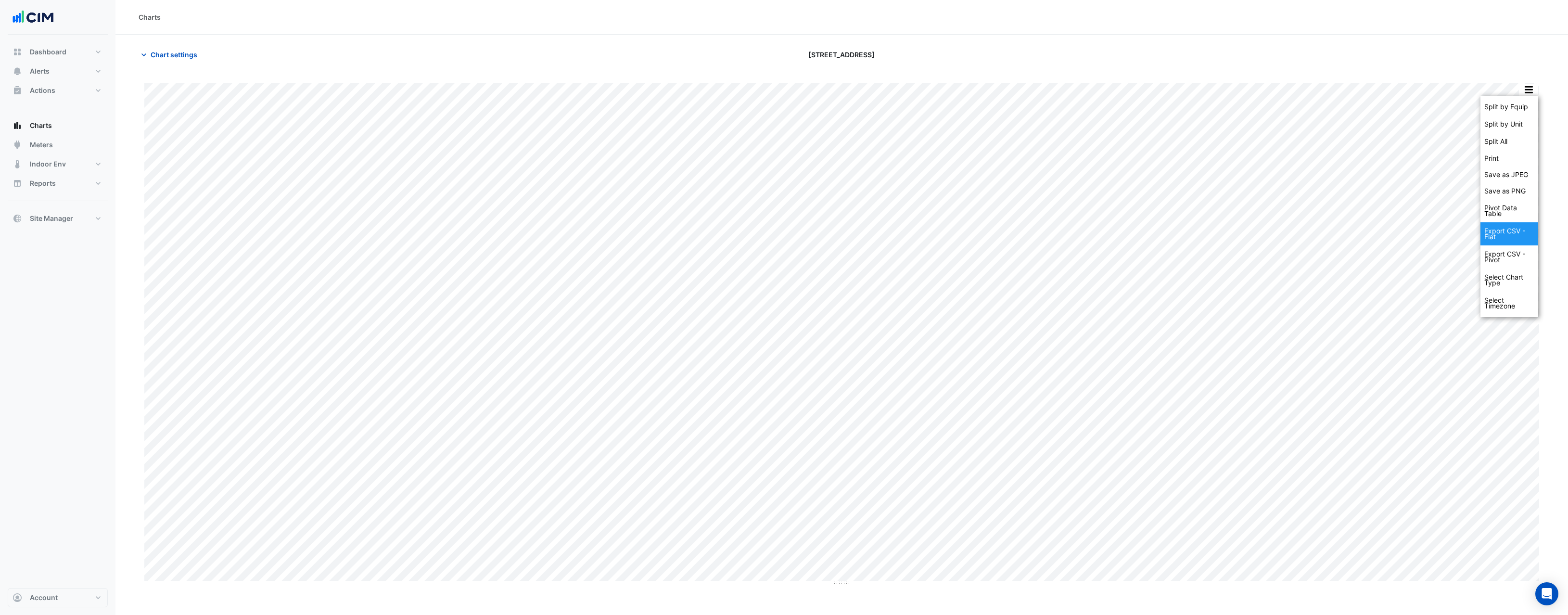
click at [1519, 236] on div "Export CSV - Flat" at bounding box center [1509, 234] width 58 height 23
click at [178, 52] on span "Chart settings" at bounding box center [173, 54] width 47 height 10
type input "**********"
click at [162, 56] on span "Chart settings" at bounding box center [173, 54] width 47 height 10
click at [177, 54] on span "Chart settings" at bounding box center [173, 54] width 47 height 10
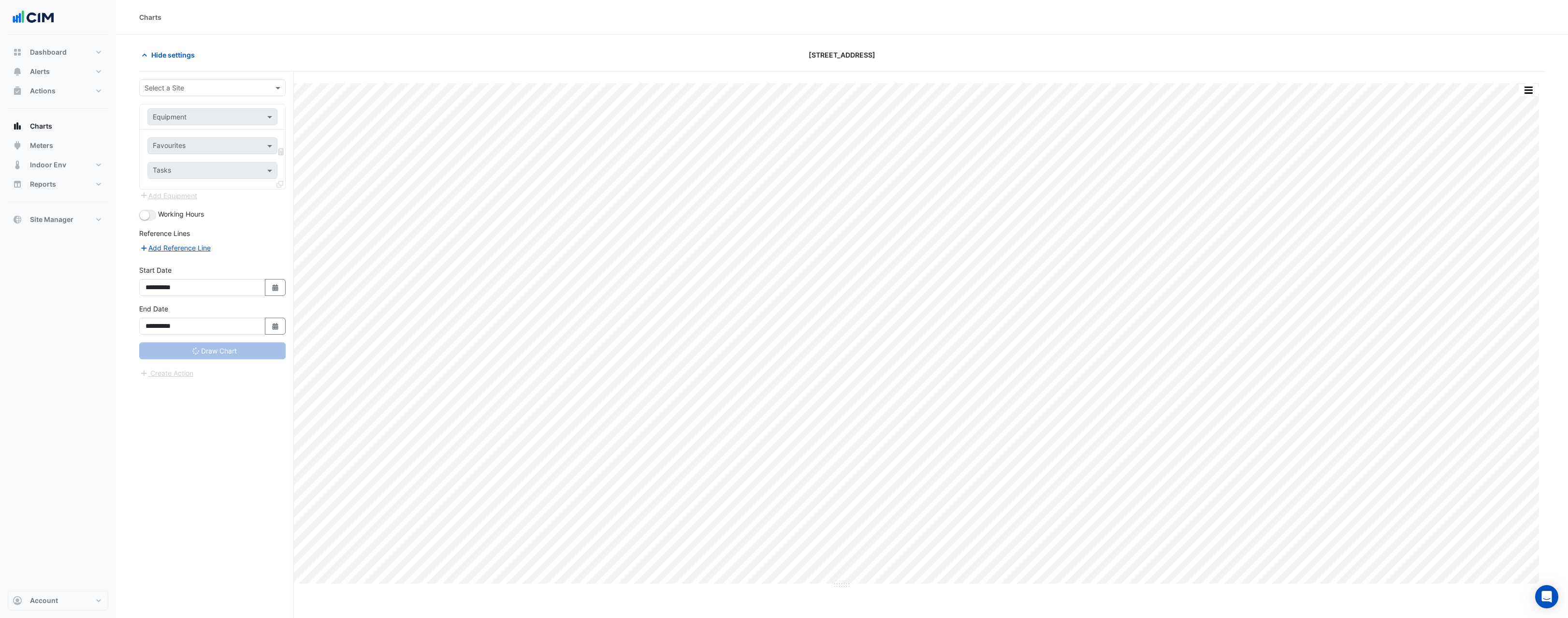
type input "**********"
